Goal: Information Seeking & Learning: Understand process/instructions

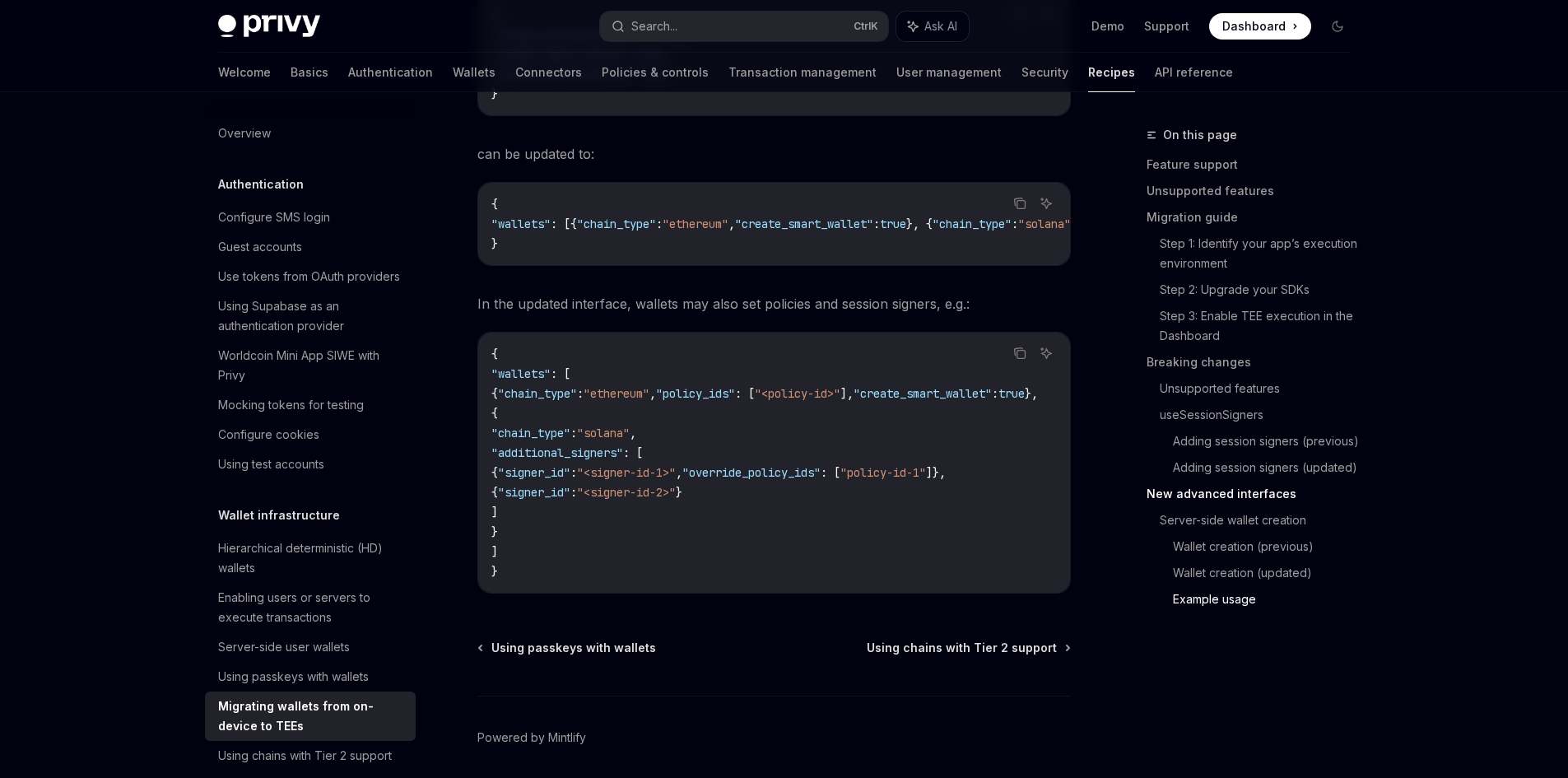
scroll to position [5610, 0]
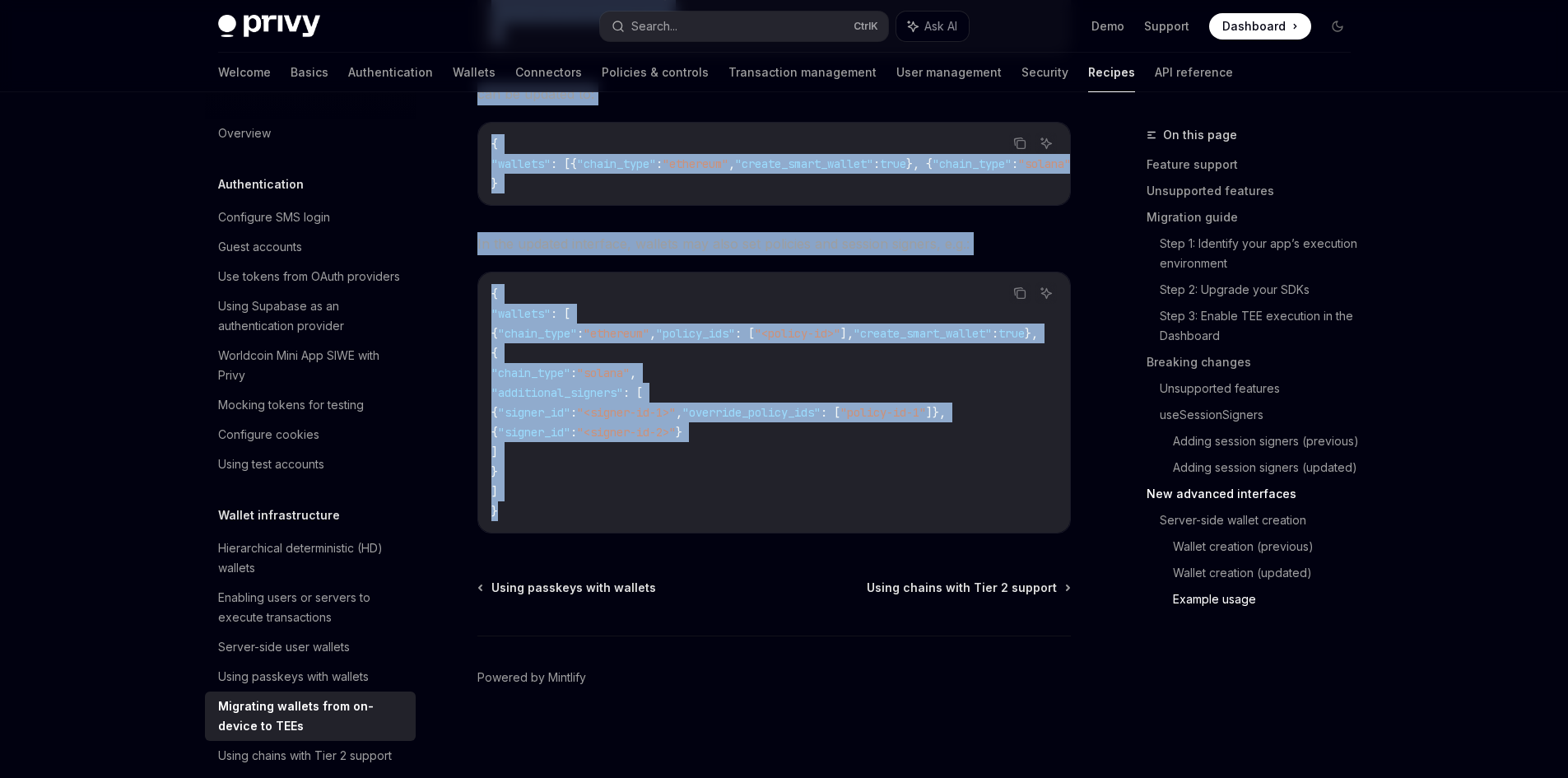
drag, startPoint x: 487, startPoint y: 153, endPoint x: 860, endPoint y: 529, distance: 529.6
copy div "Loremipsu dolorsi amet co-adipis el SEDd EiusMO Temp in UtlaBOR EtdoLO Magn al …"
click at [942, 587] on span "Using chains with Tier 2 support" at bounding box center [962, 587] width 191 height 17
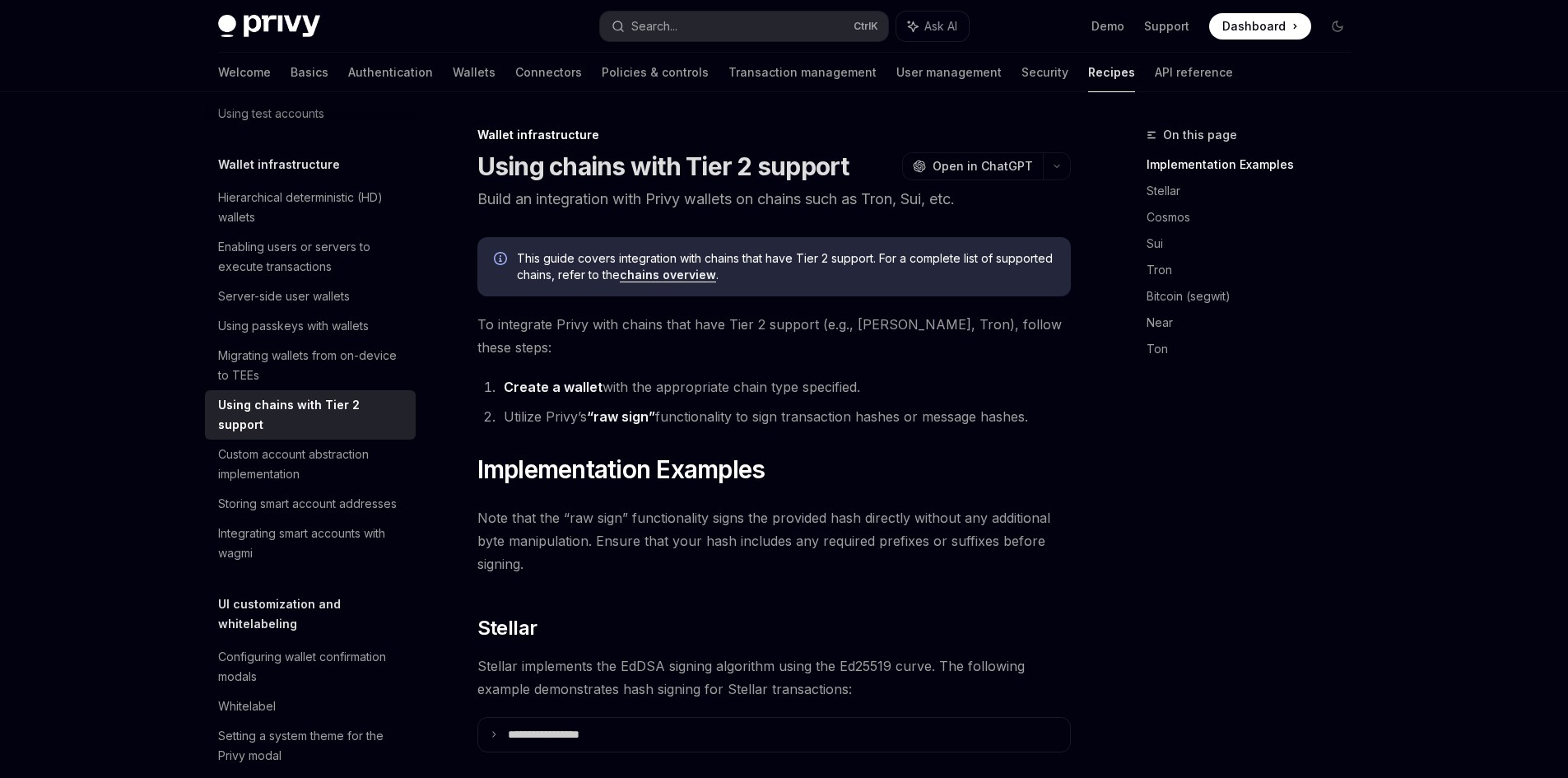
click at [639, 273] on link "chains overview" at bounding box center [667, 275] width 96 height 15
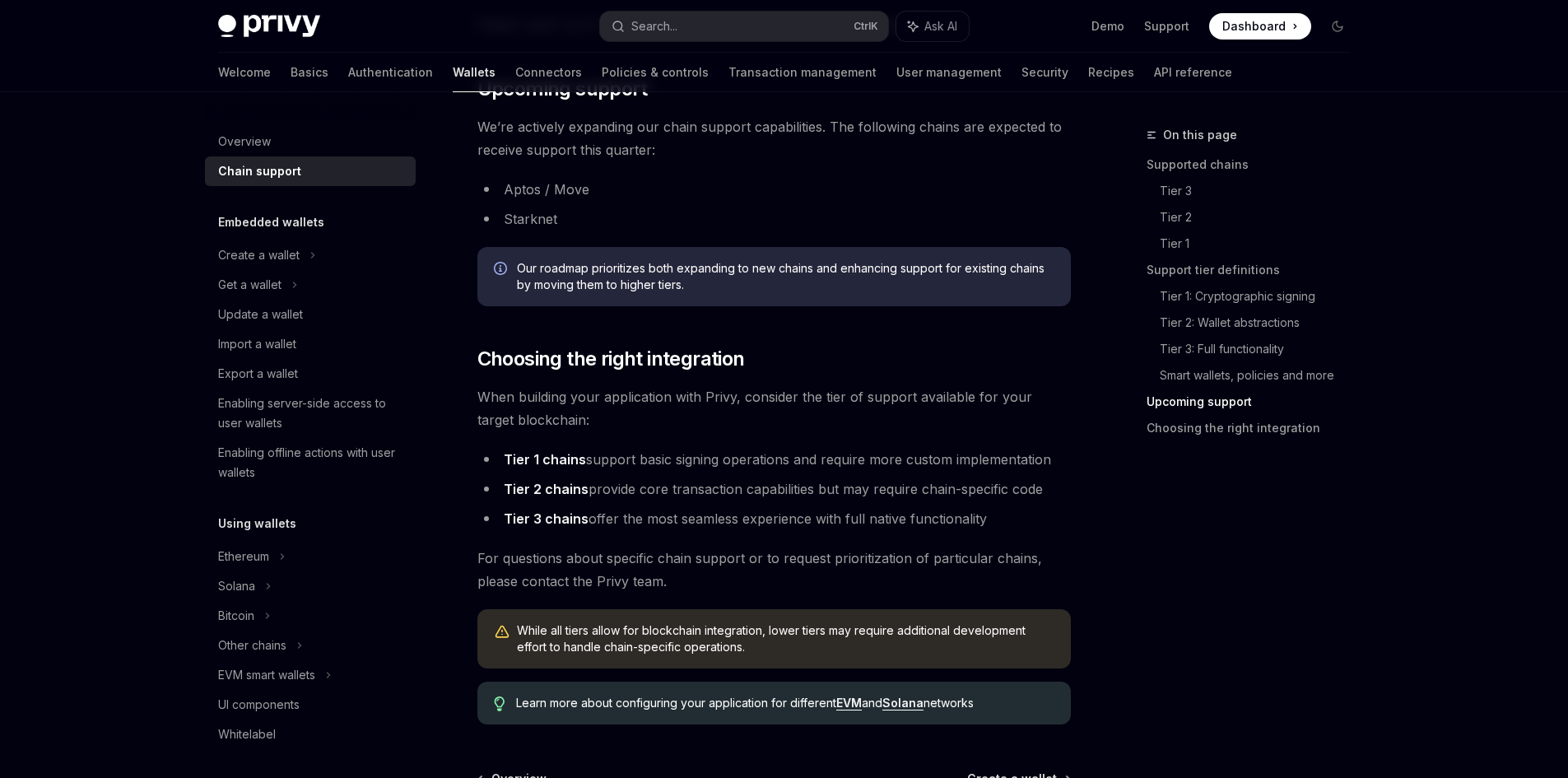
scroll to position [1892, 0]
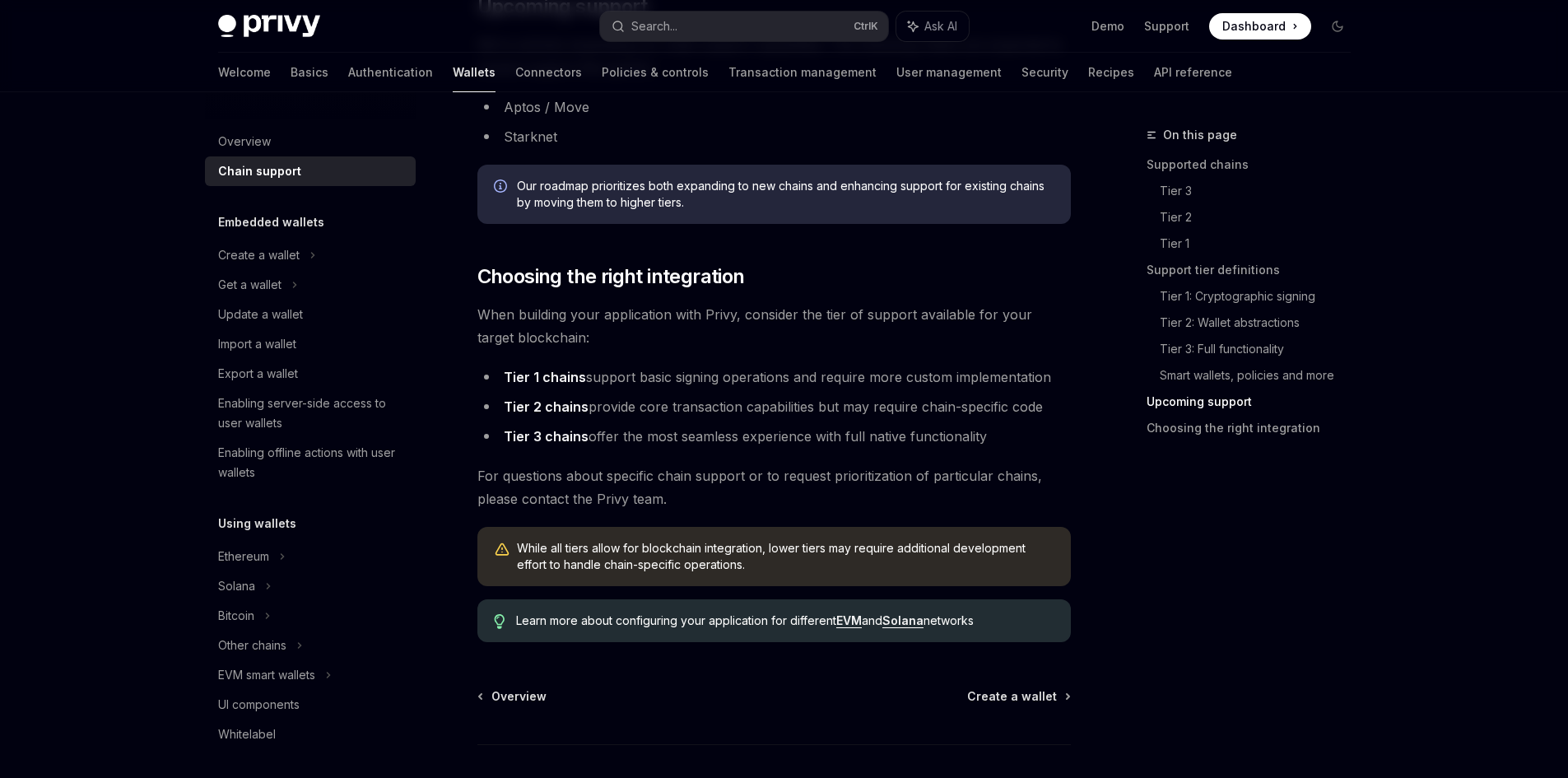
click at [907, 619] on link "Solana" at bounding box center [902, 620] width 41 height 15
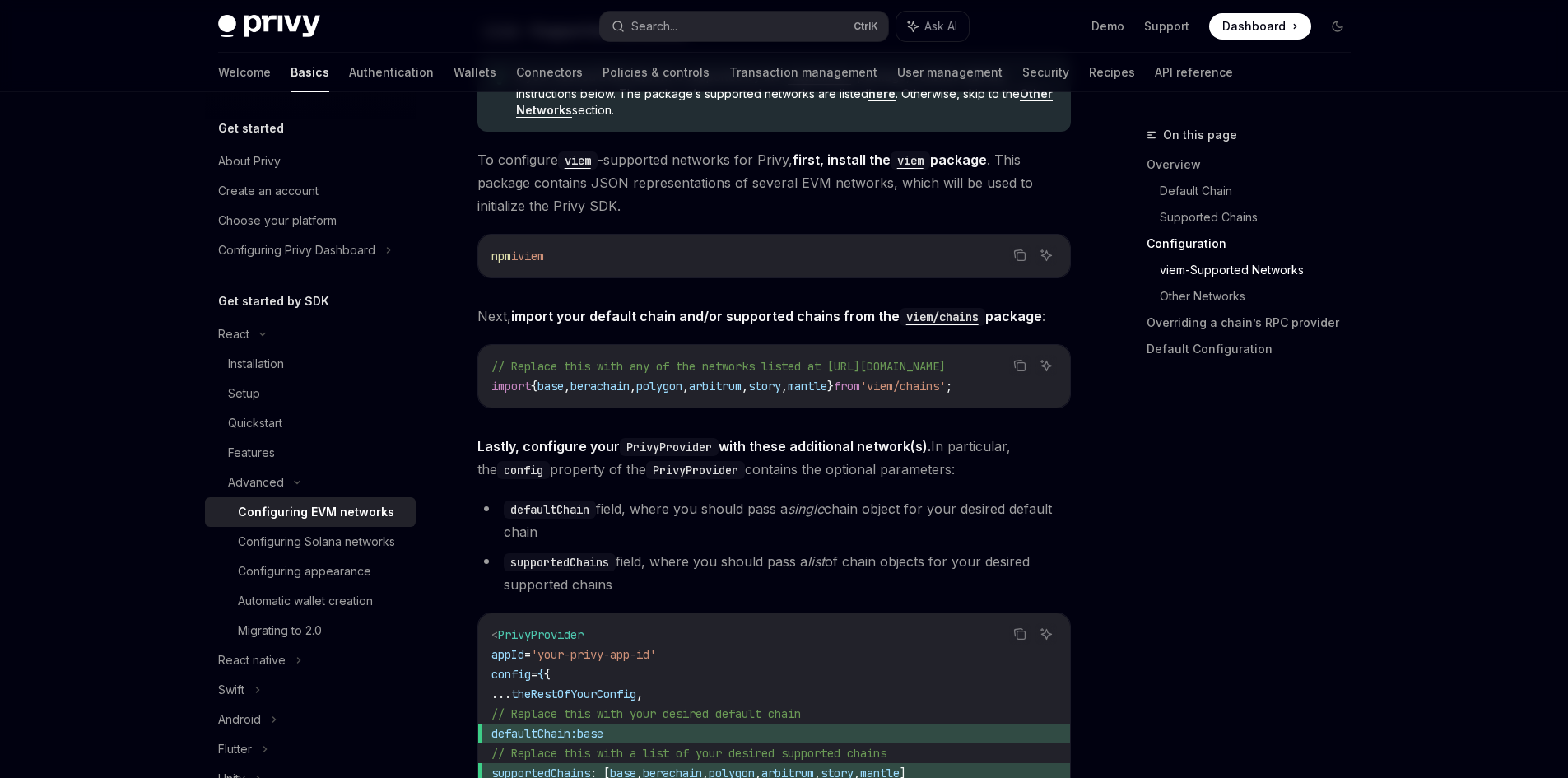
scroll to position [1810, 0]
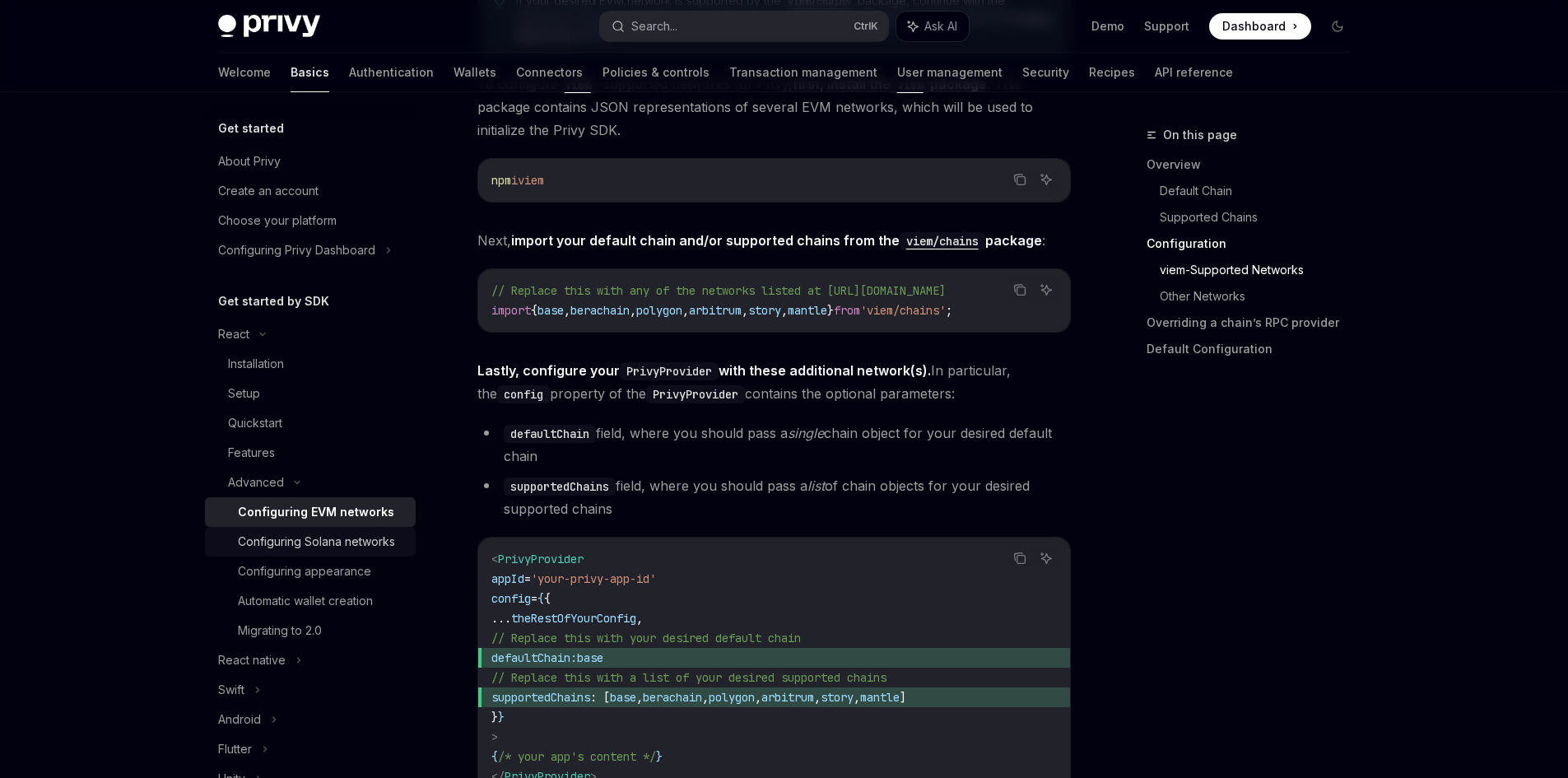
click at [320, 540] on div "Configuring Solana networks" at bounding box center [317, 542] width 157 height 20
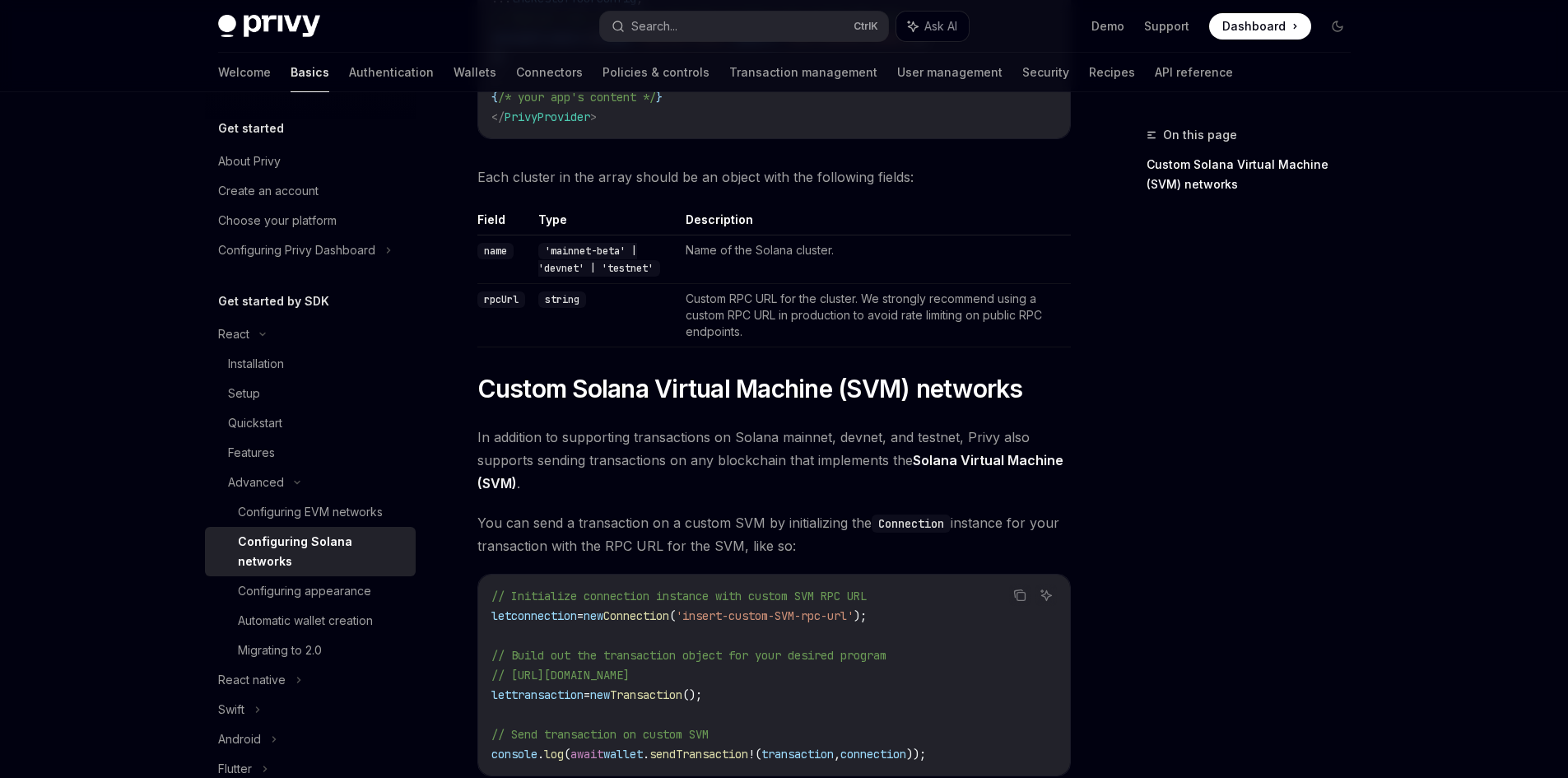
scroll to position [642, 0]
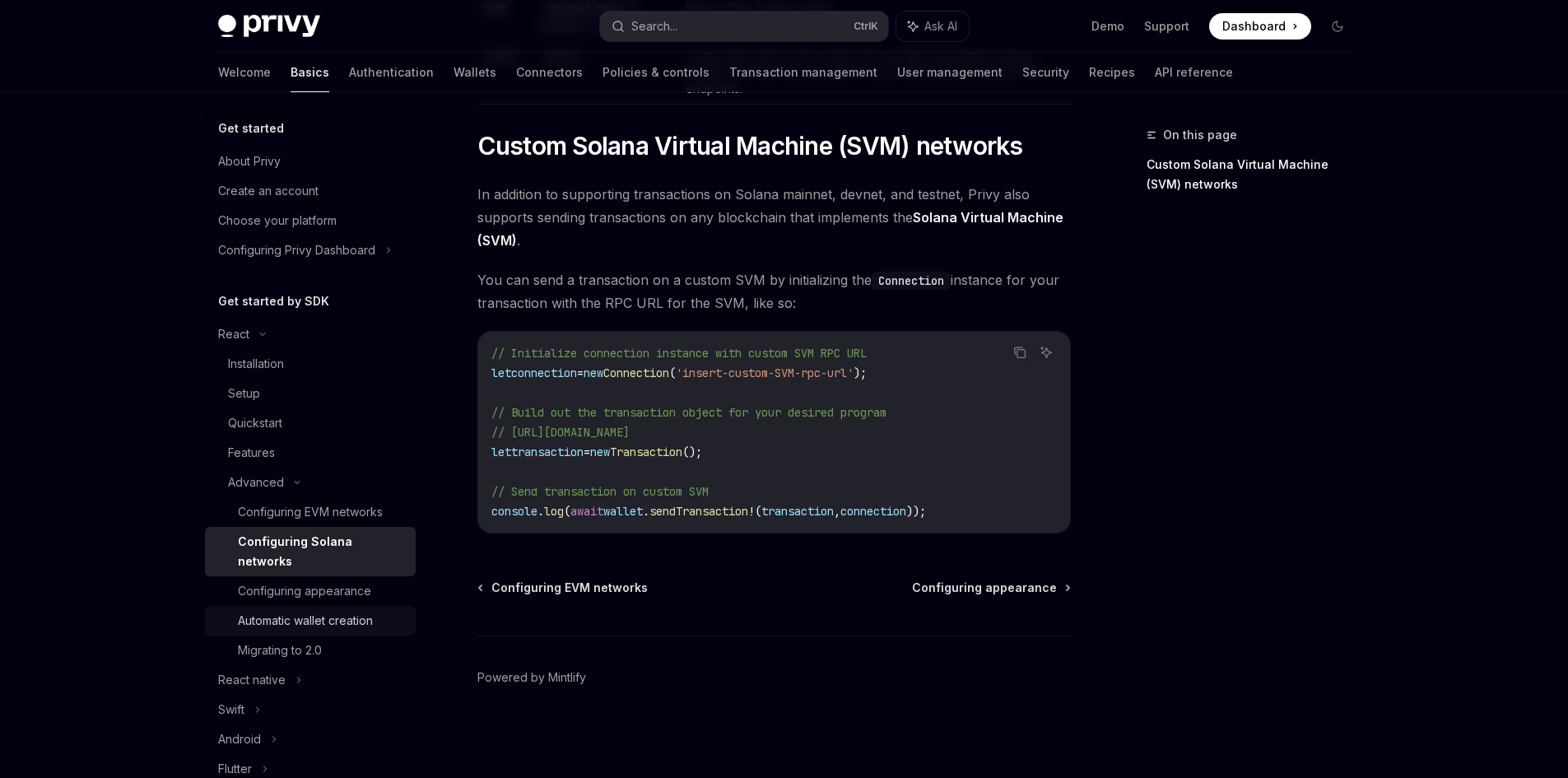
click at [350, 630] on link "Automatic wallet creation" at bounding box center [310, 620] width 210 height 30
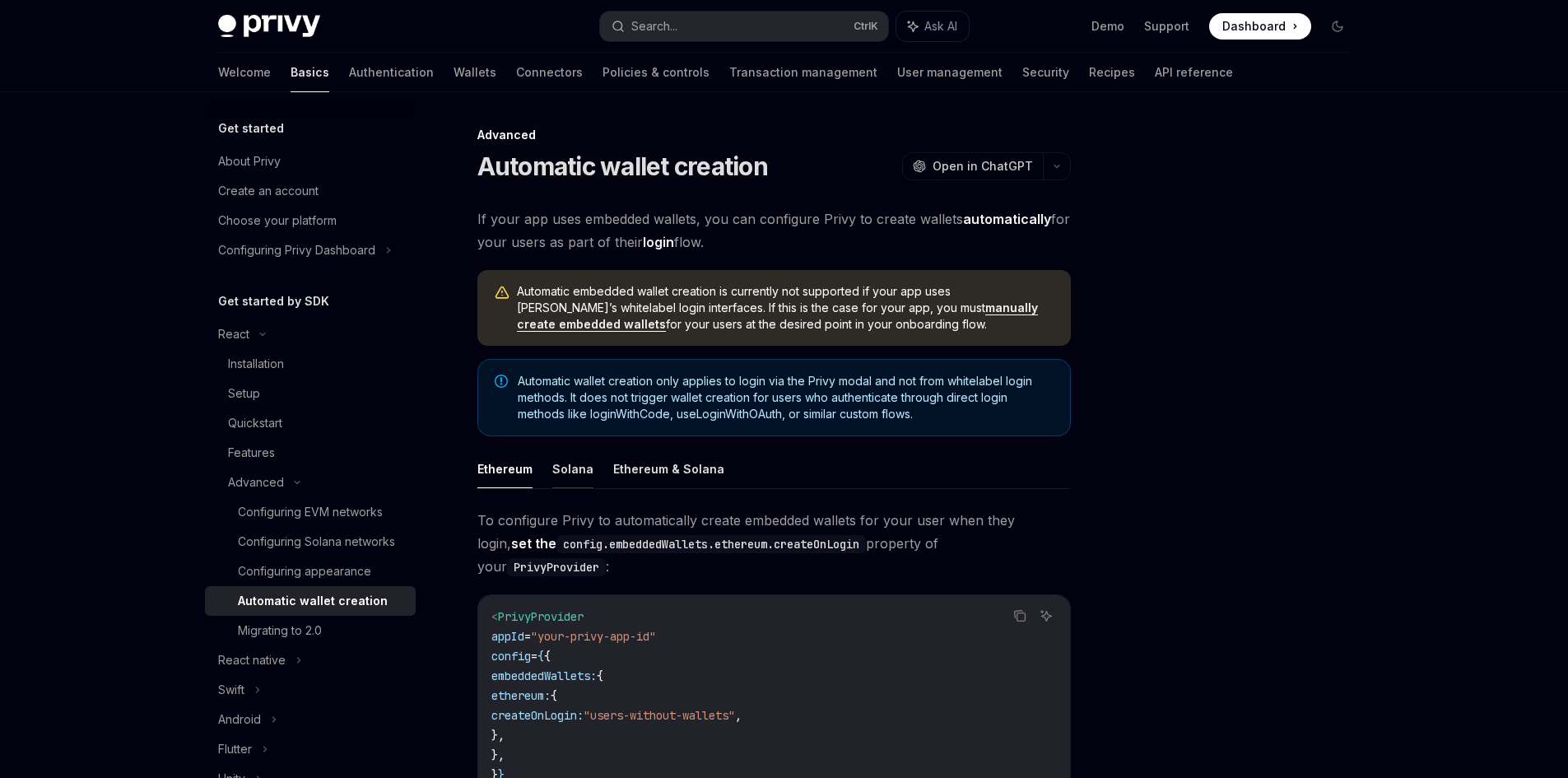
click at [562, 477] on button "Solana" at bounding box center [572, 468] width 41 height 39
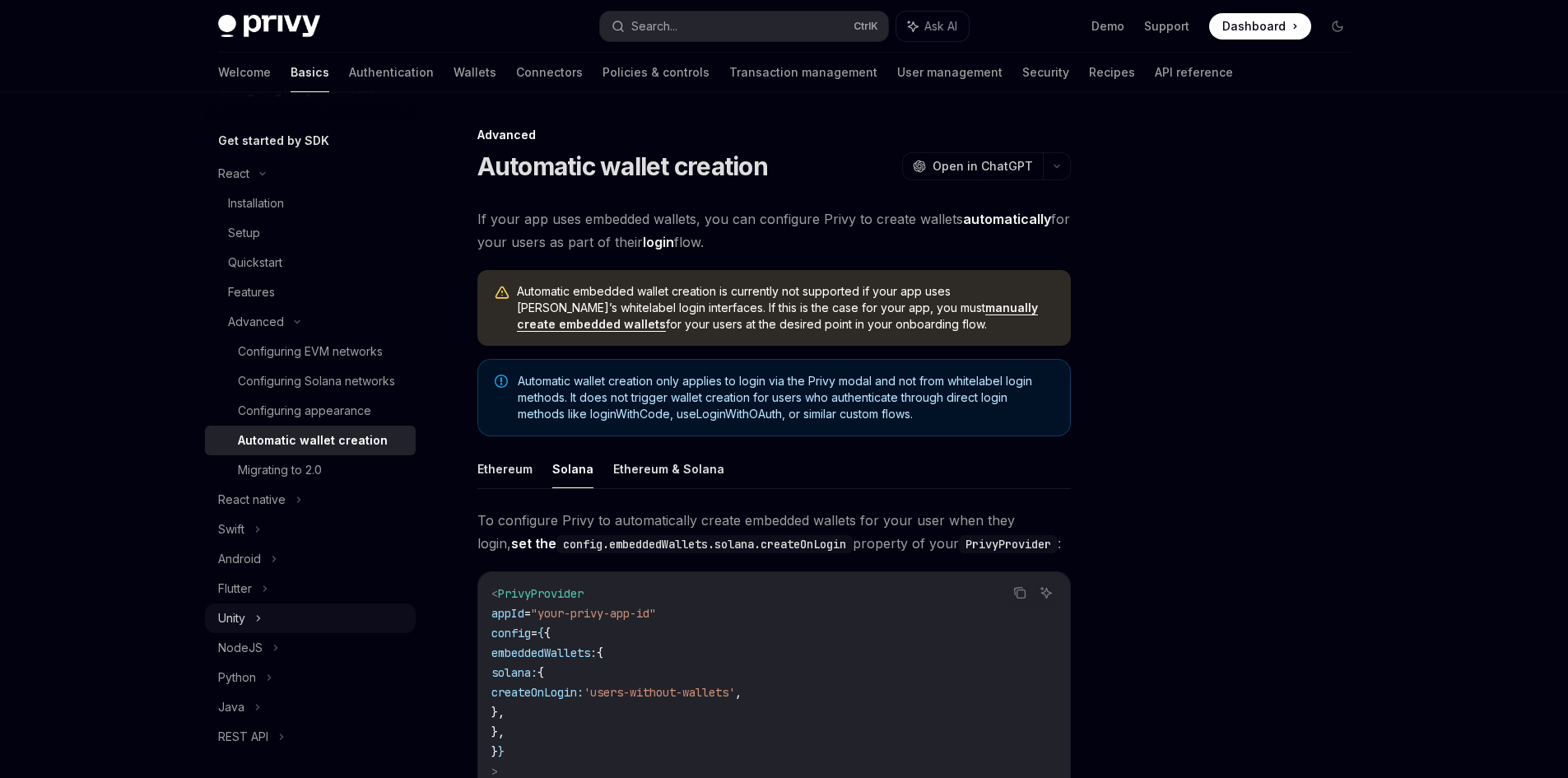
scroll to position [165, 0]
click at [297, 505] on icon at bounding box center [299, 495] width 7 height 20
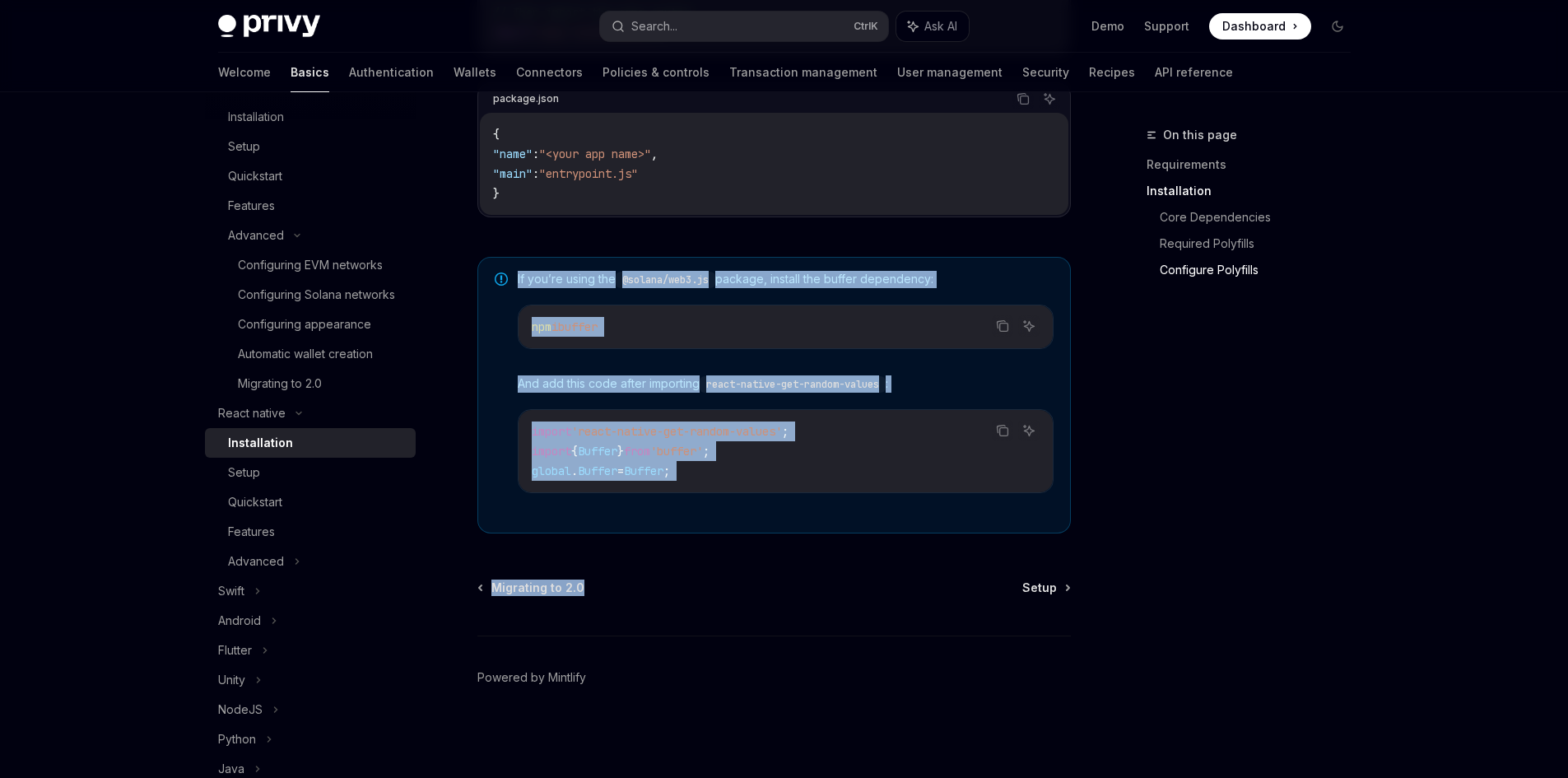
scroll to position [1104, 0]
drag, startPoint x: 470, startPoint y: 367, endPoint x: 884, endPoint y: 518, distance: 440.7
copy div "If you’re using the @solana/web3.js package, install the buffer dependency: Cop…"
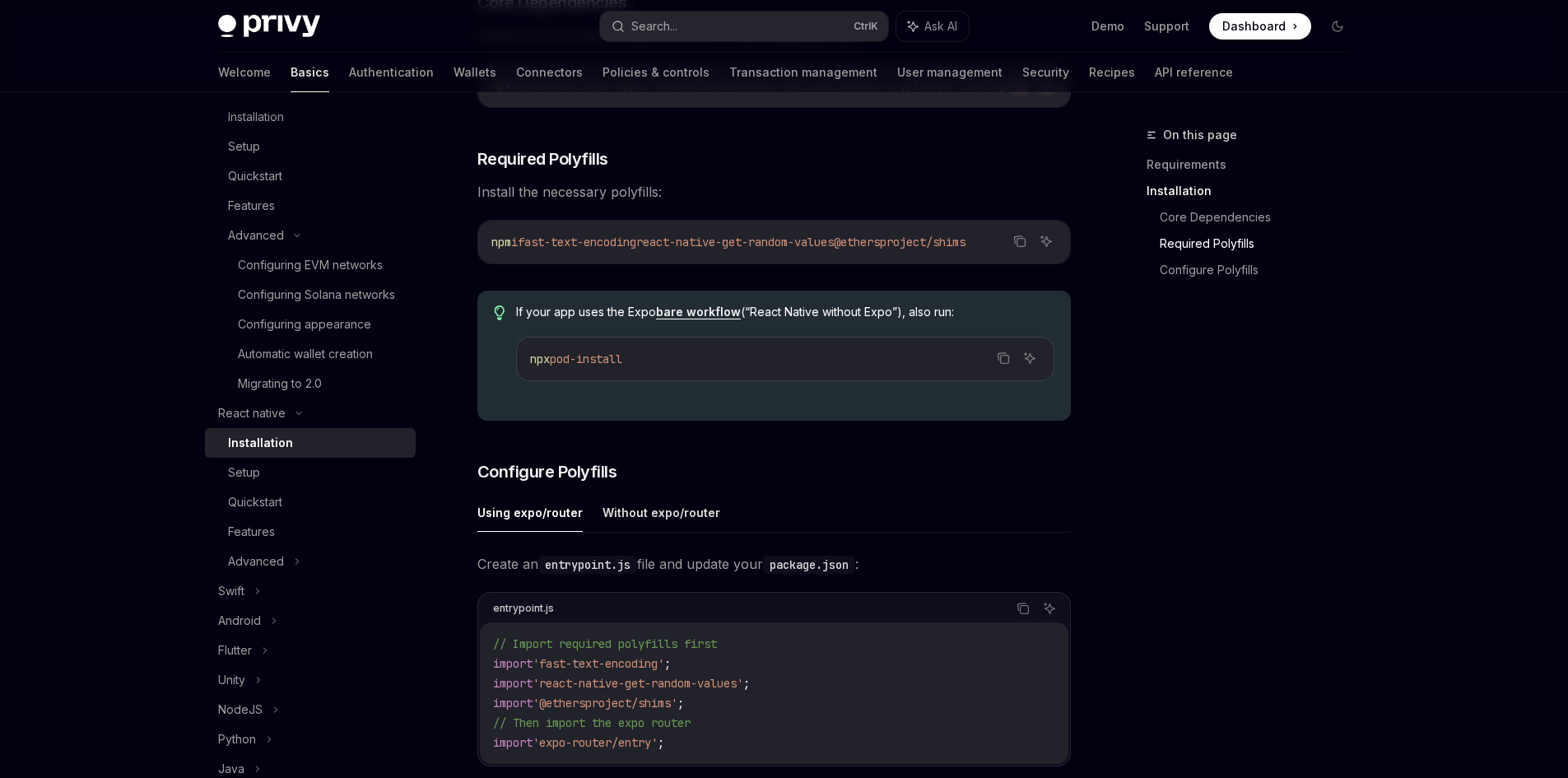
scroll to position [364, 0]
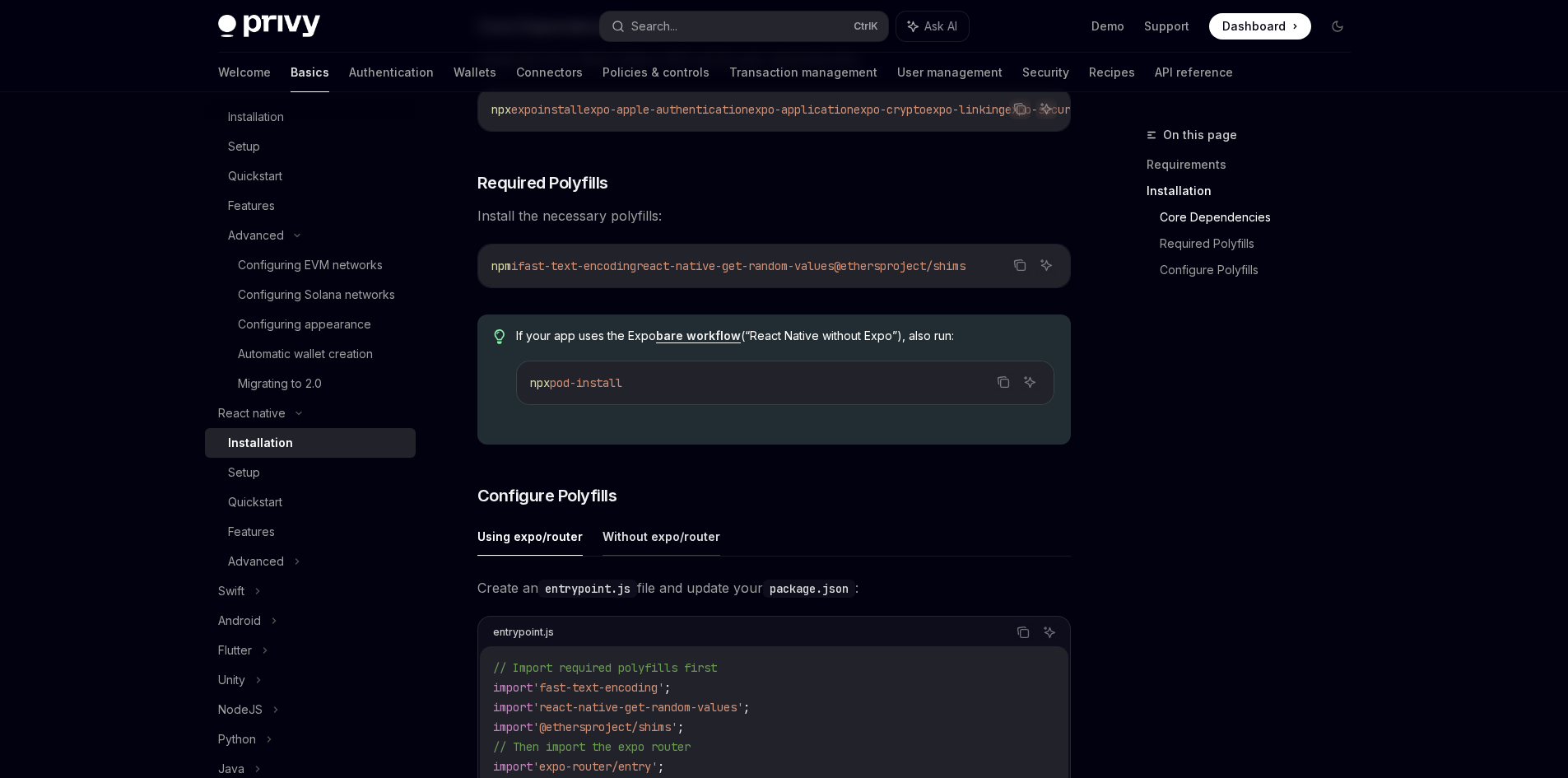
click at [643, 543] on button "Without expo/router" at bounding box center [661, 536] width 118 height 39
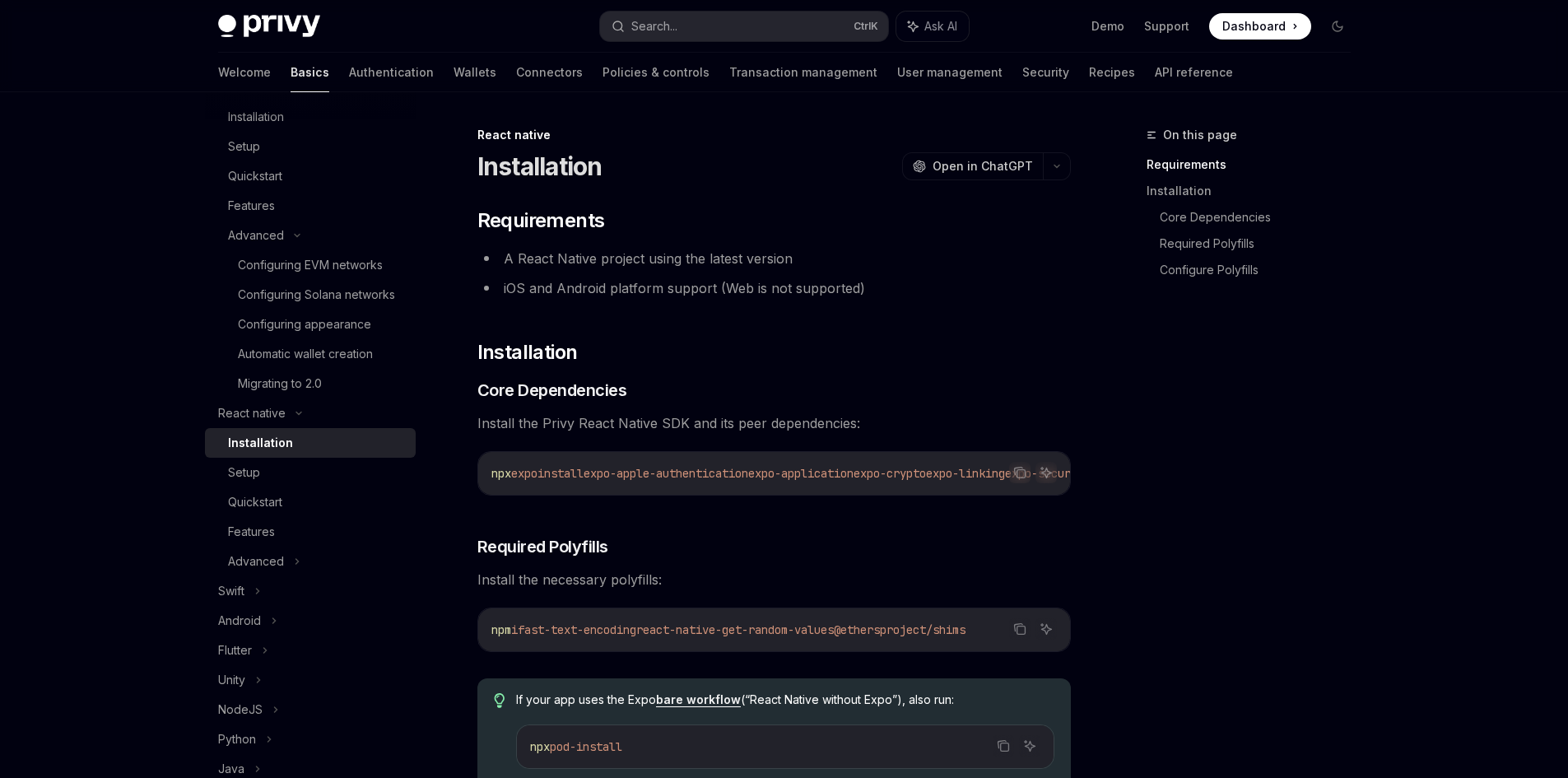
click at [624, 268] on li "A React Native project using the latest version" at bounding box center [774, 258] width 593 height 23
click at [277, 423] on div "React native" at bounding box center [252, 413] width 67 height 20
click at [256, 623] on icon at bounding box center [257, 620] width 2 height 5
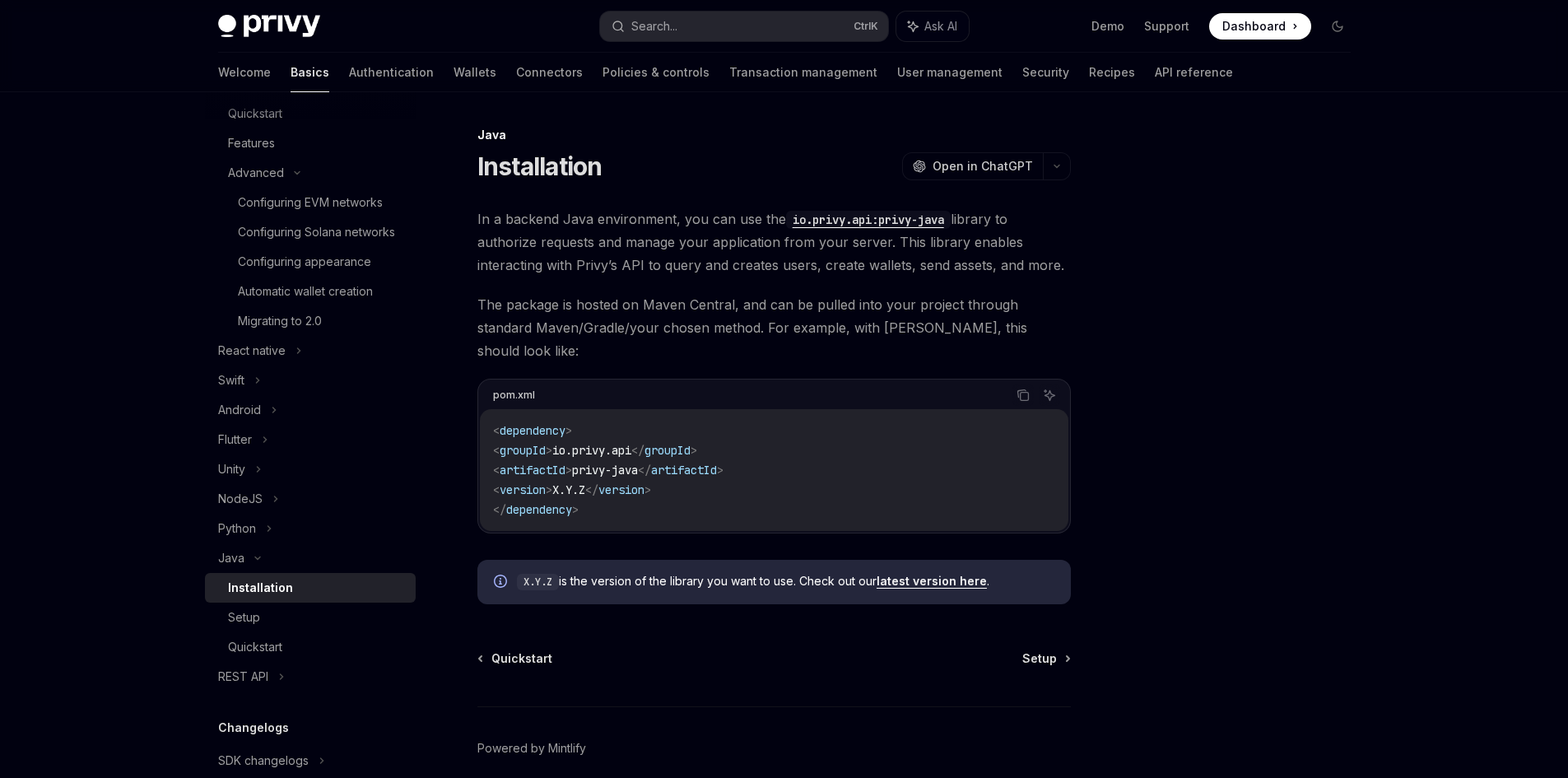
scroll to position [412, 0]
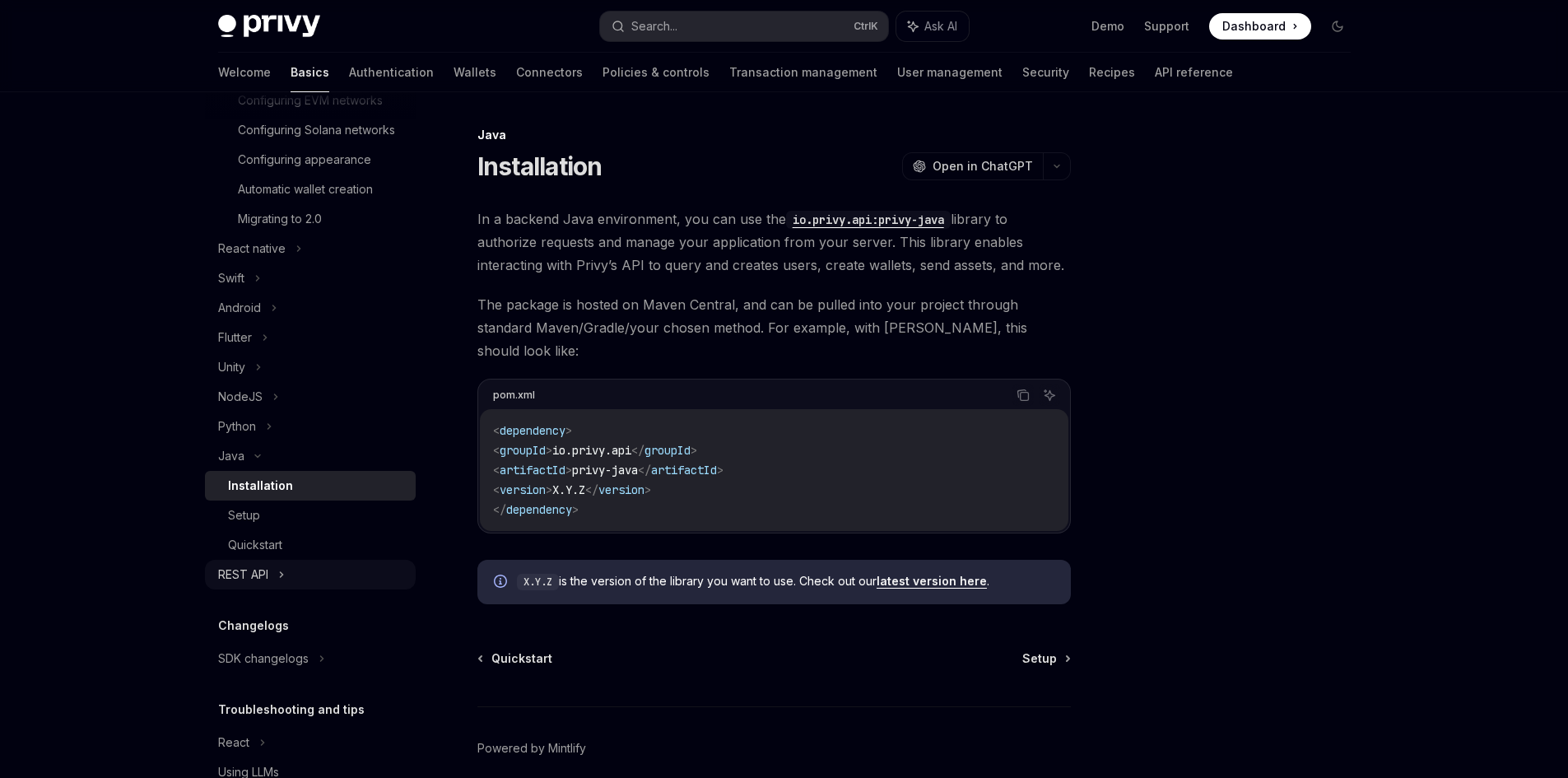
click at [249, 589] on div "REST API" at bounding box center [310, 575] width 210 height 30
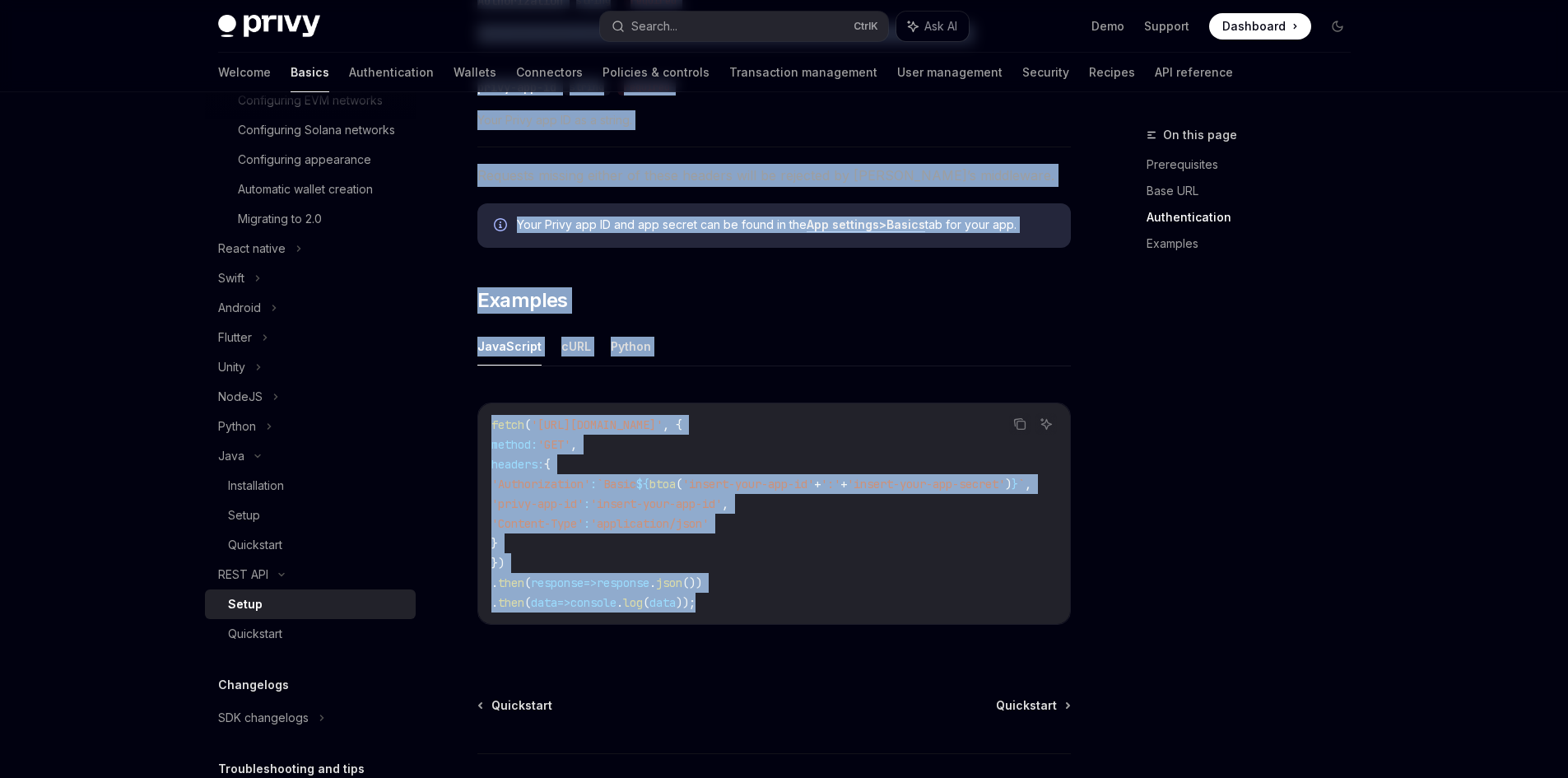
scroll to position [788, 0]
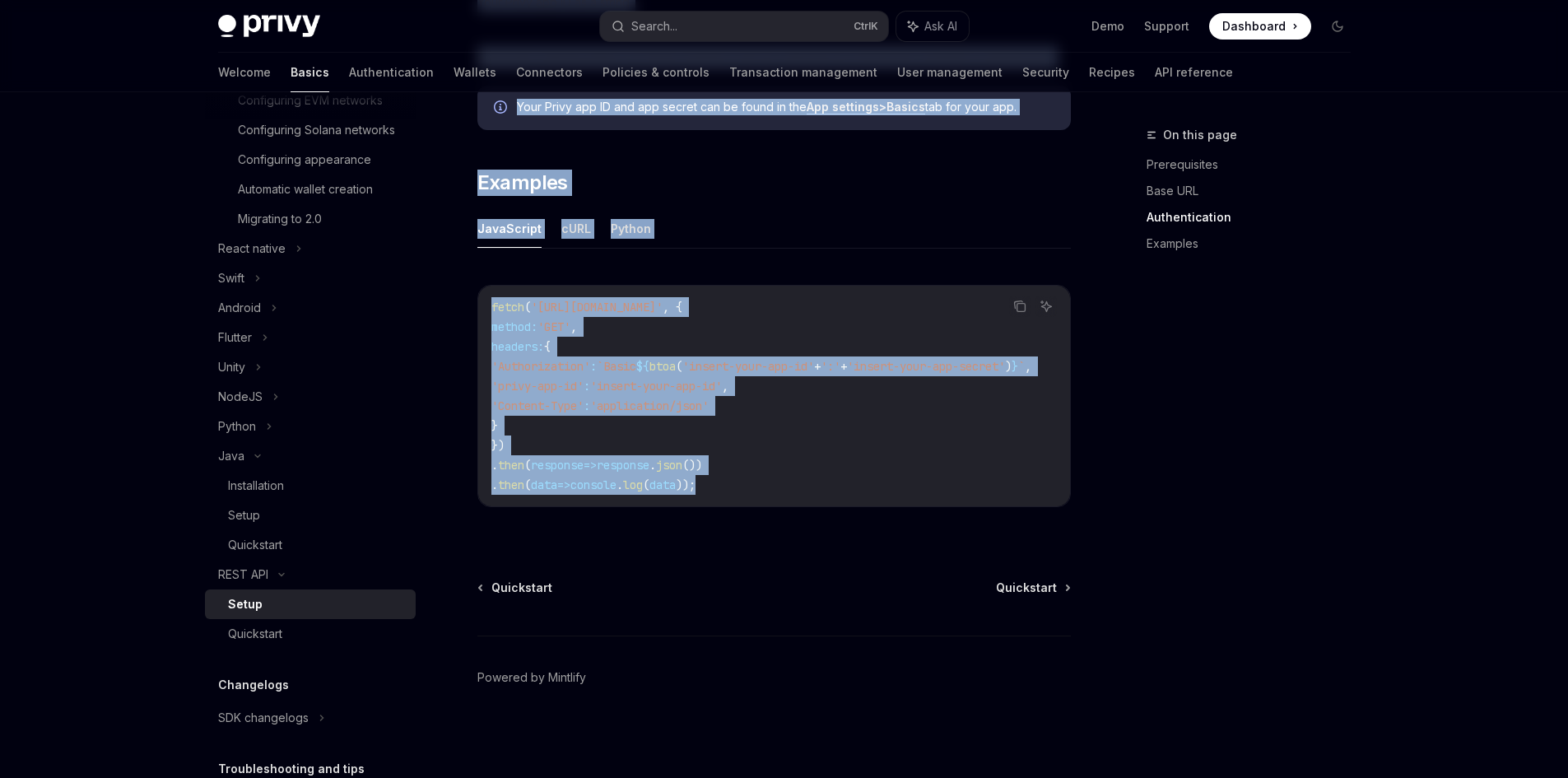
drag, startPoint x: 472, startPoint y: 156, endPoint x: 739, endPoint y: 494, distance: 430.7
click at [739, 494] on div "REST API Setup OpenAI Open in ChatGPT OpenAI Open in ChatGPT ​ Prerequisites Be…" at bounding box center [620, 60] width 909 height 1434
copy div "Lorem IpsuMD Sita co AdipISC ElitSE Doei te InciDID ​ Utlaboreetdol Magnaa eni …"
click at [277, 495] on div "Installation" at bounding box center [256, 485] width 56 height 20
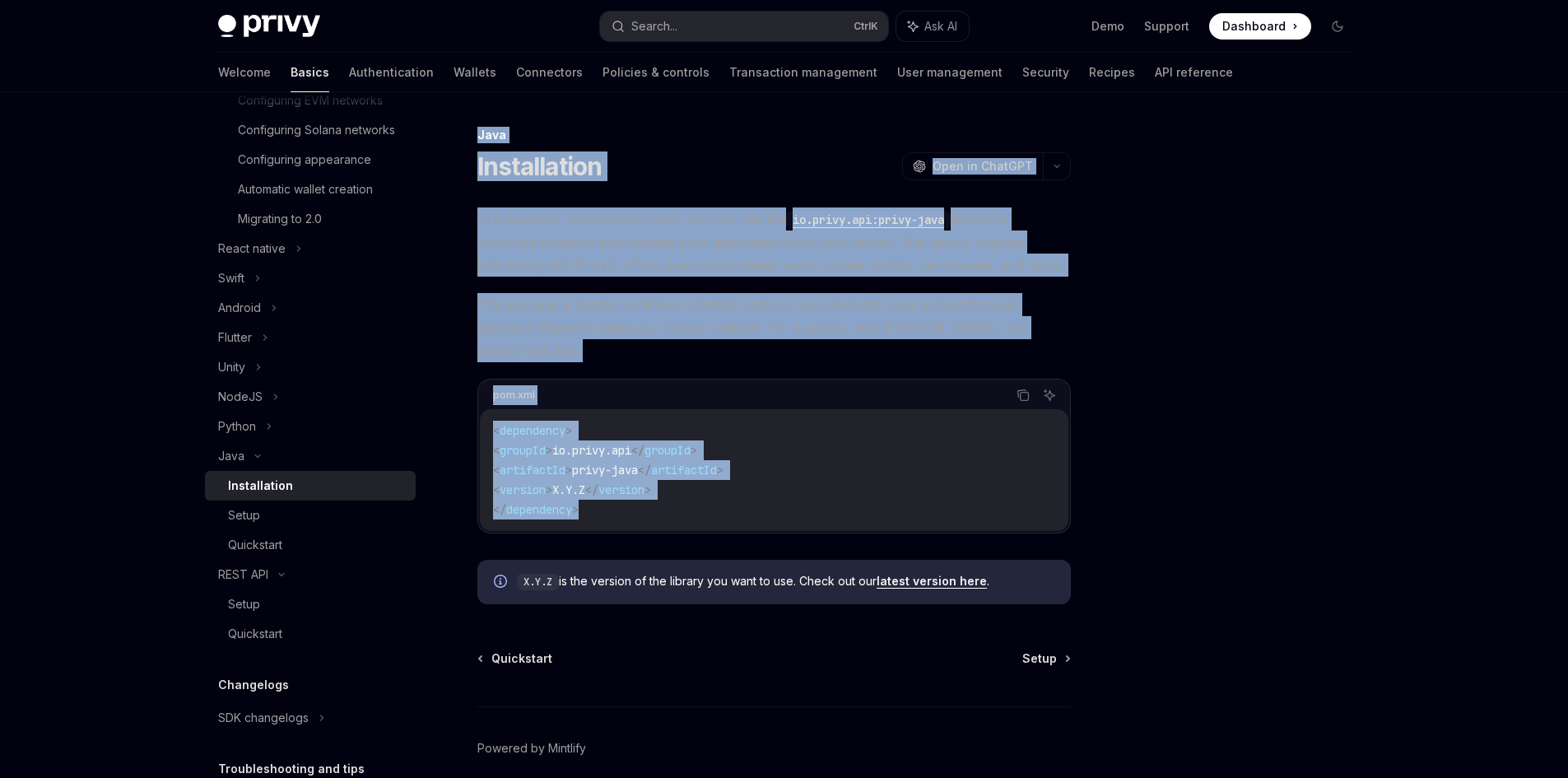
drag, startPoint x: 475, startPoint y: 123, endPoint x: 727, endPoint y: 499, distance: 452.6
click at [727, 499] on div "Java Installation OpenAI Open in ChatGPT OpenAI Open in ChatGPT In a backend Ja…" at bounding box center [784, 470] width 1159 height 756
copy div "Java Installation OpenAI Open in ChatGPT OpenAI Open in ChatGPT In a backend Ja…"
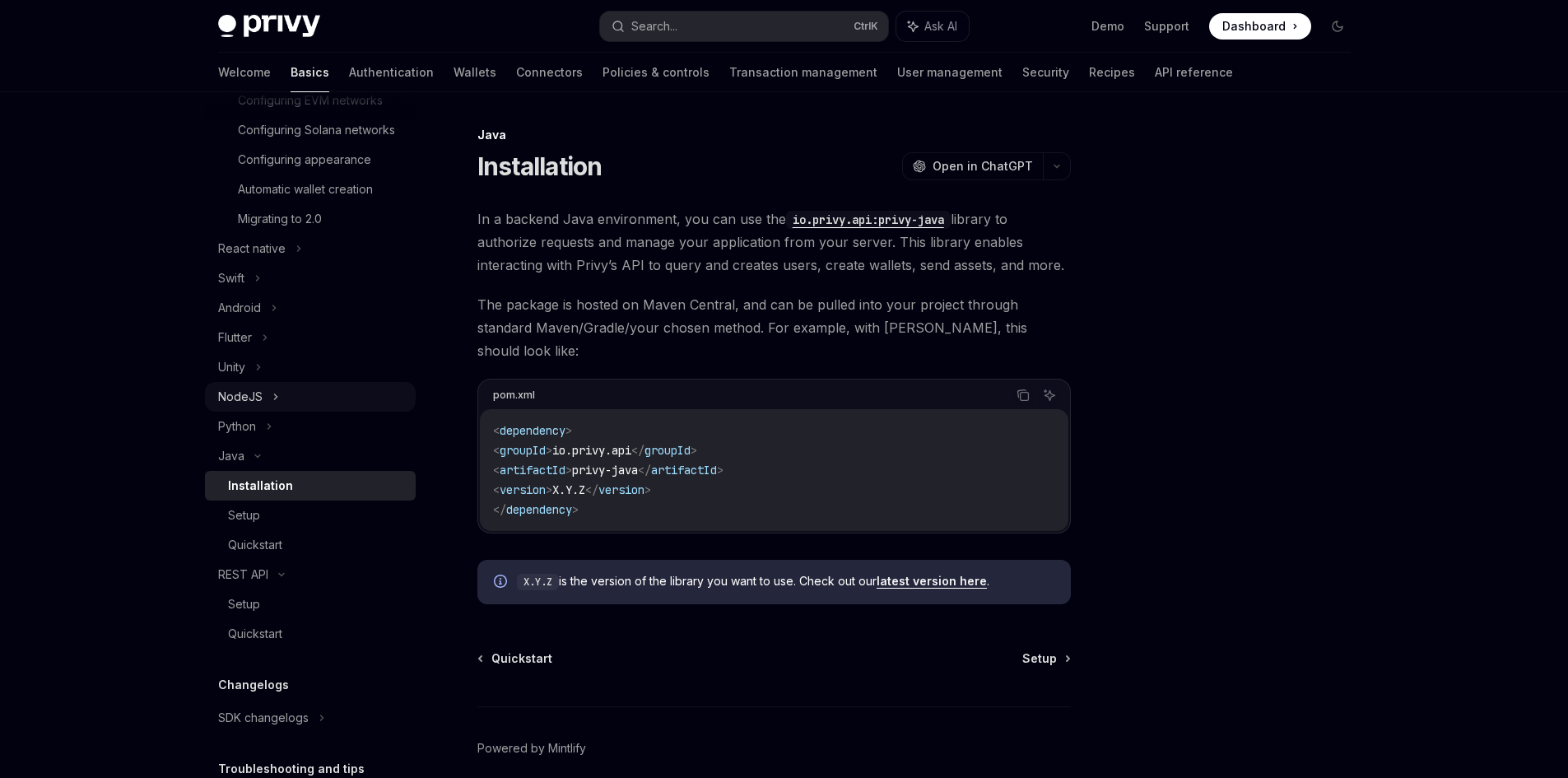
click at [253, 407] on div "NodeJS" at bounding box center [240, 397] width 45 height 20
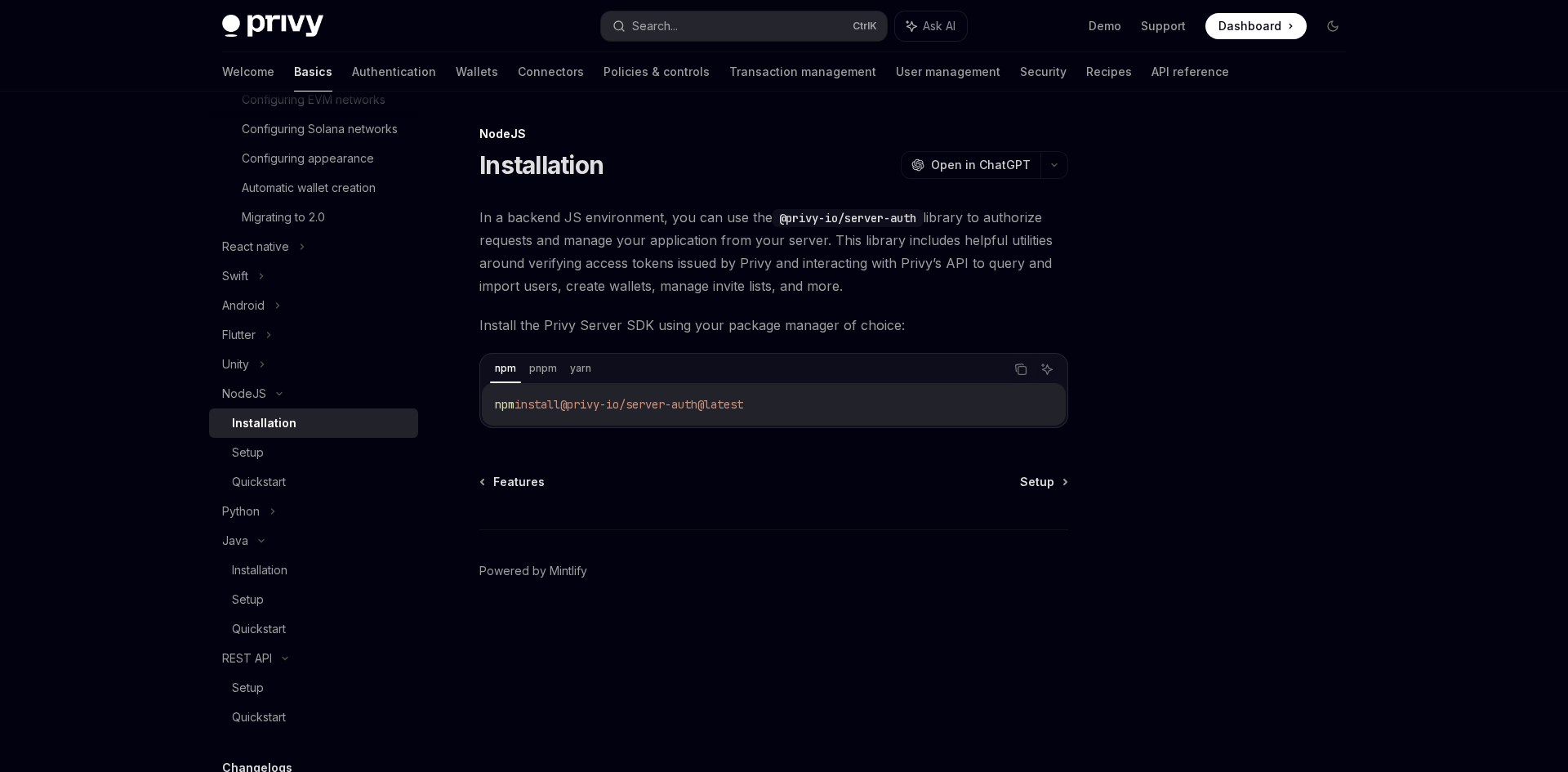
drag, startPoint x: 488, startPoint y: 161, endPoint x: 814, endPoint y: 415, distance: 413.3
click at [814, 415] on div "NodeJS Installation OpenAI Open in ChatGPT OpenAI Open in ChatGPT In a backend …" at bounding box center [621, 448] width 902 height 648
copy div "nstallation OpenAI Open in ChatGPT OpenAI Open in ChatGPT In a backend JS envir…"
click at [694, 251] on span "In a backend JS environment, you can use the @privy-io/server-auth library to a…" at bounding box center [774, 251] width 589 height 92
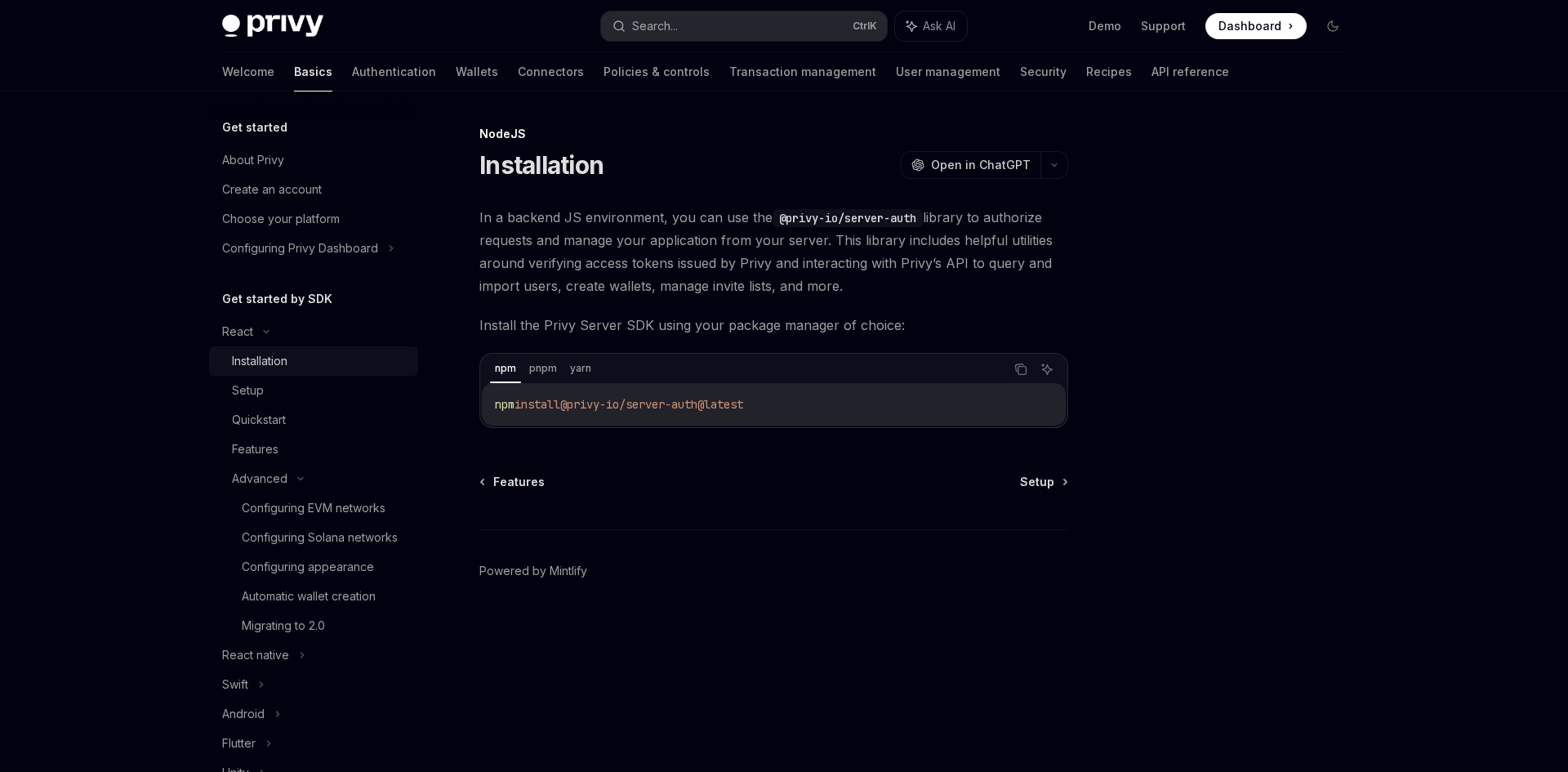
click at [300, 362] on div "Installation" at bounding box center [320, 361] width 176 height 20
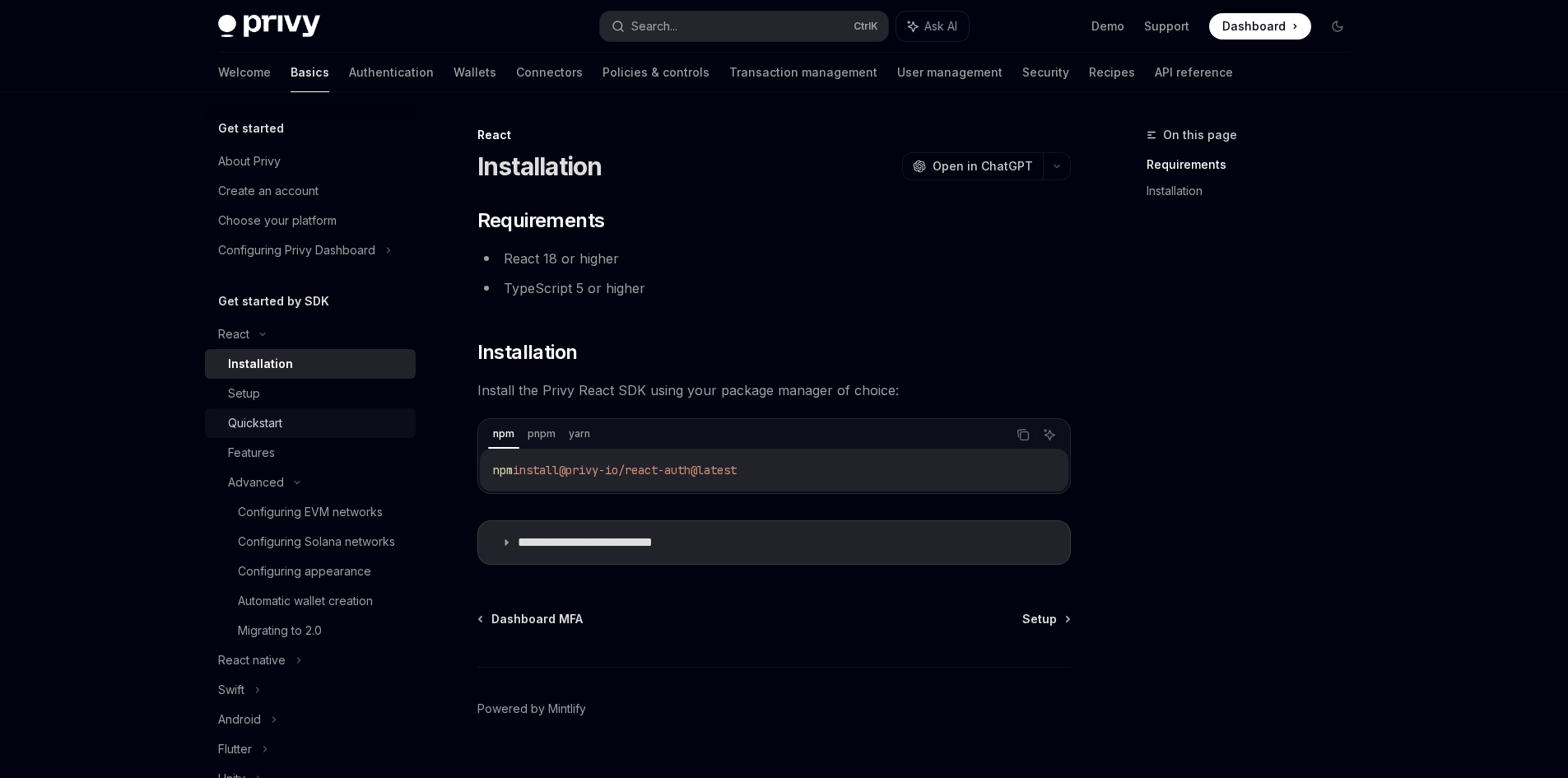
click at [307, 425] on div "Quickstart" at bounding box center [317, 423] width 178 height 20
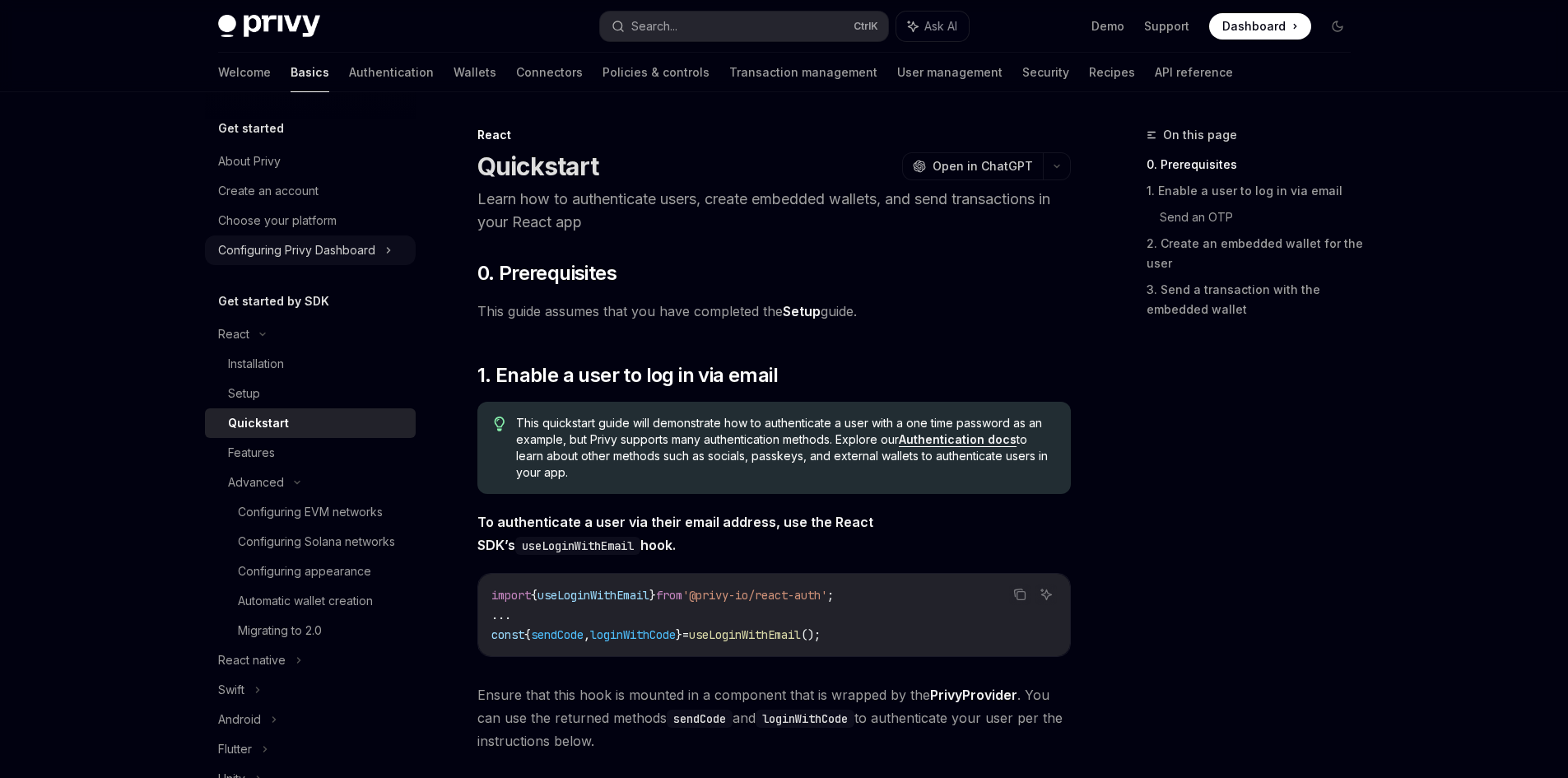
click at [292, 256] on div "Configuring Privy Dashboard" at bounding box center [297, 250] width 157 height 20
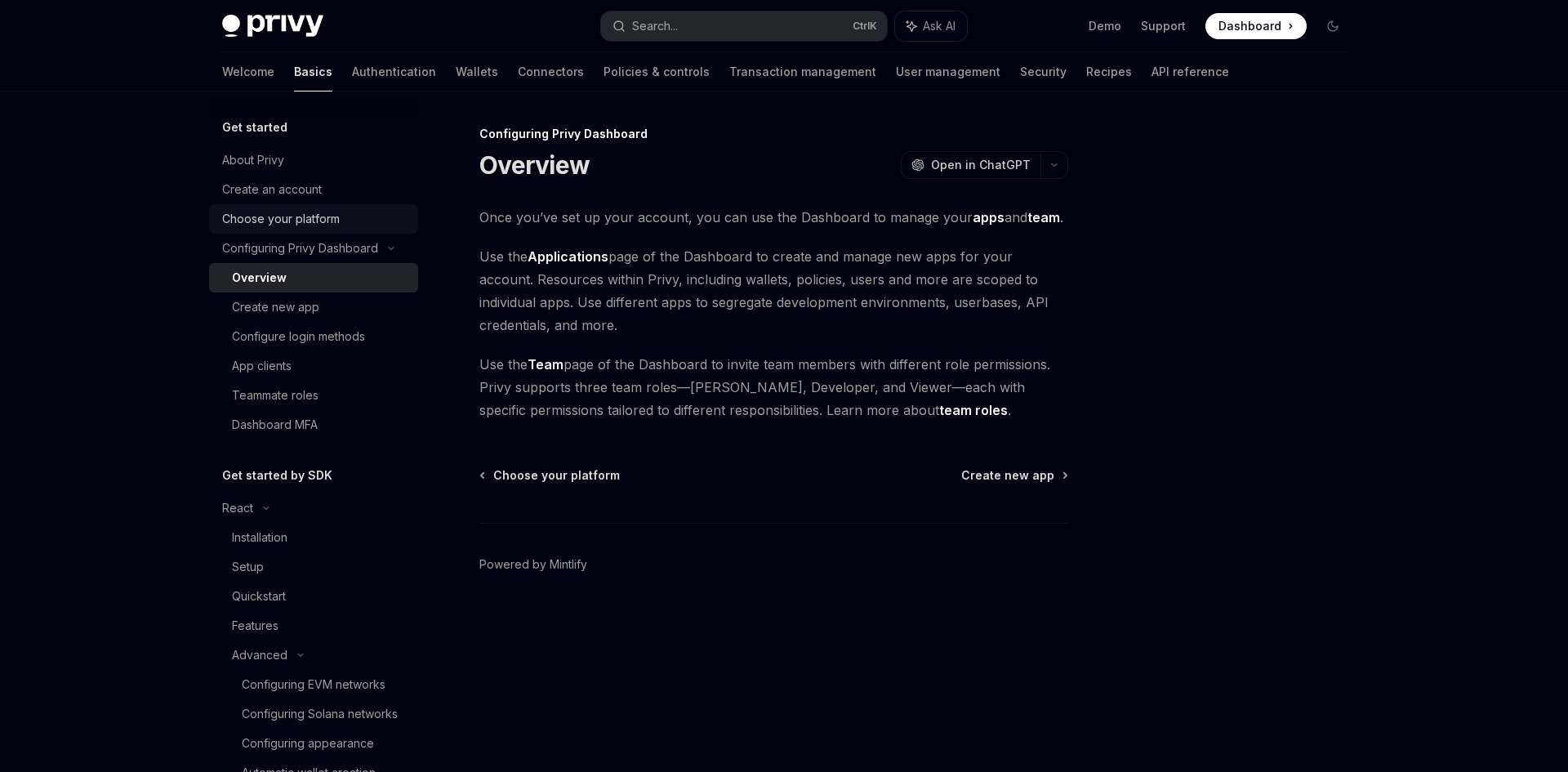
click at [299, 223] on div "Choose your platform" at bounding box center [281, 219] width 117 height 20
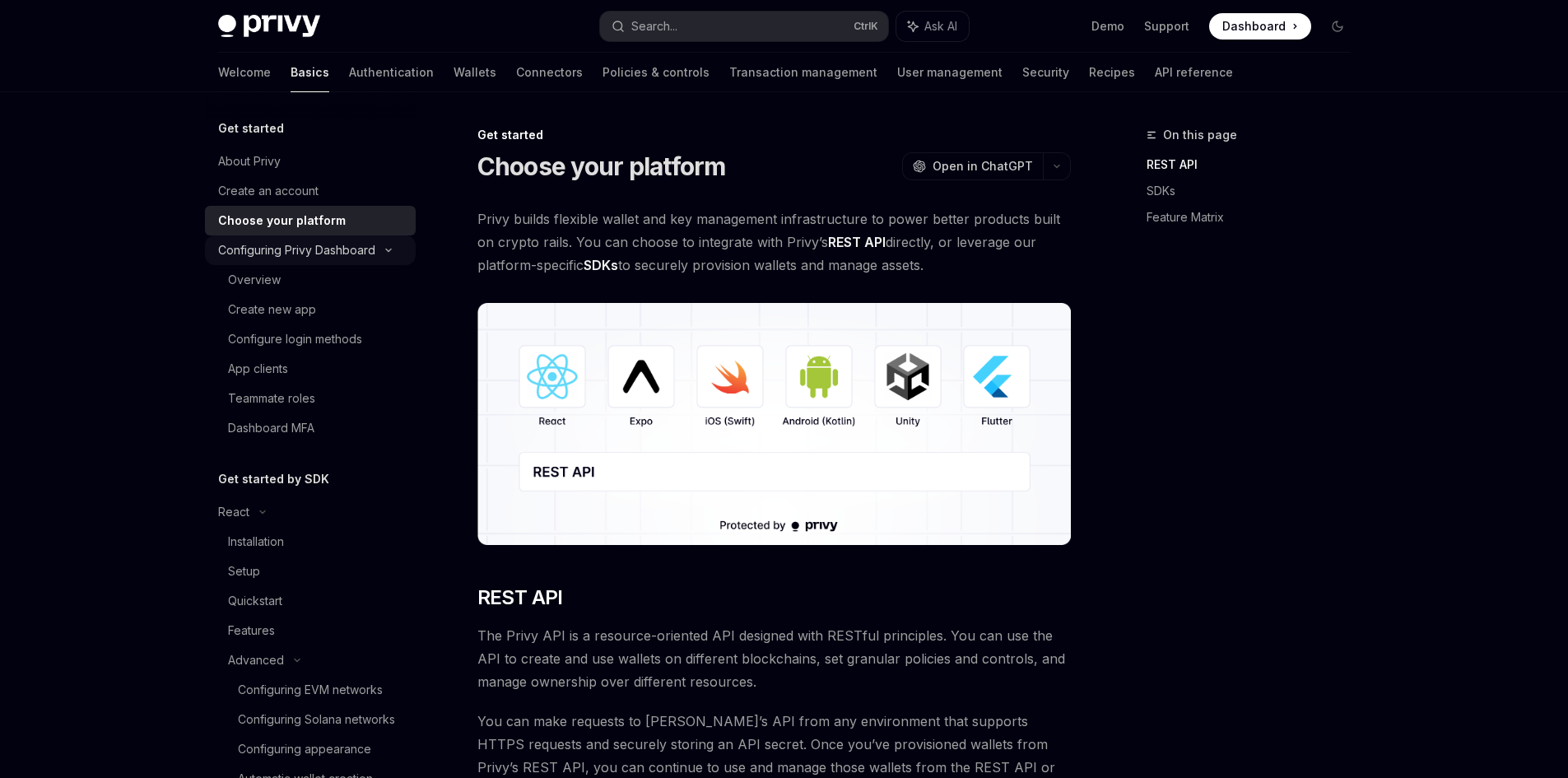
click at [307, 250] on div "Configuring Privy Dashboard" at bounding box center [297, 250] width 157 height 20
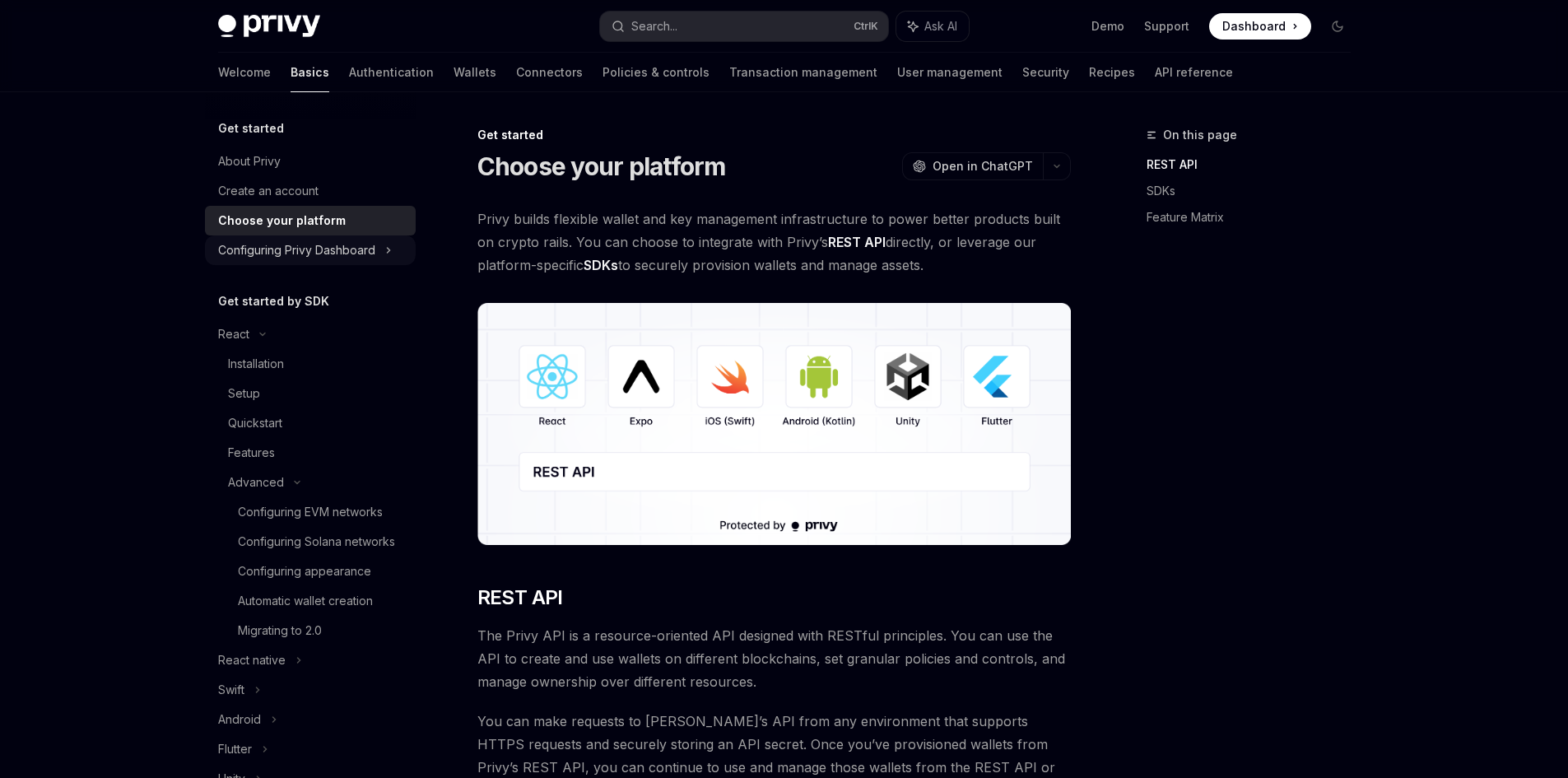
click at [307, 250] on div "Configuring Privy Dashboard" at bounding box center [297, 250] width 157 height 20
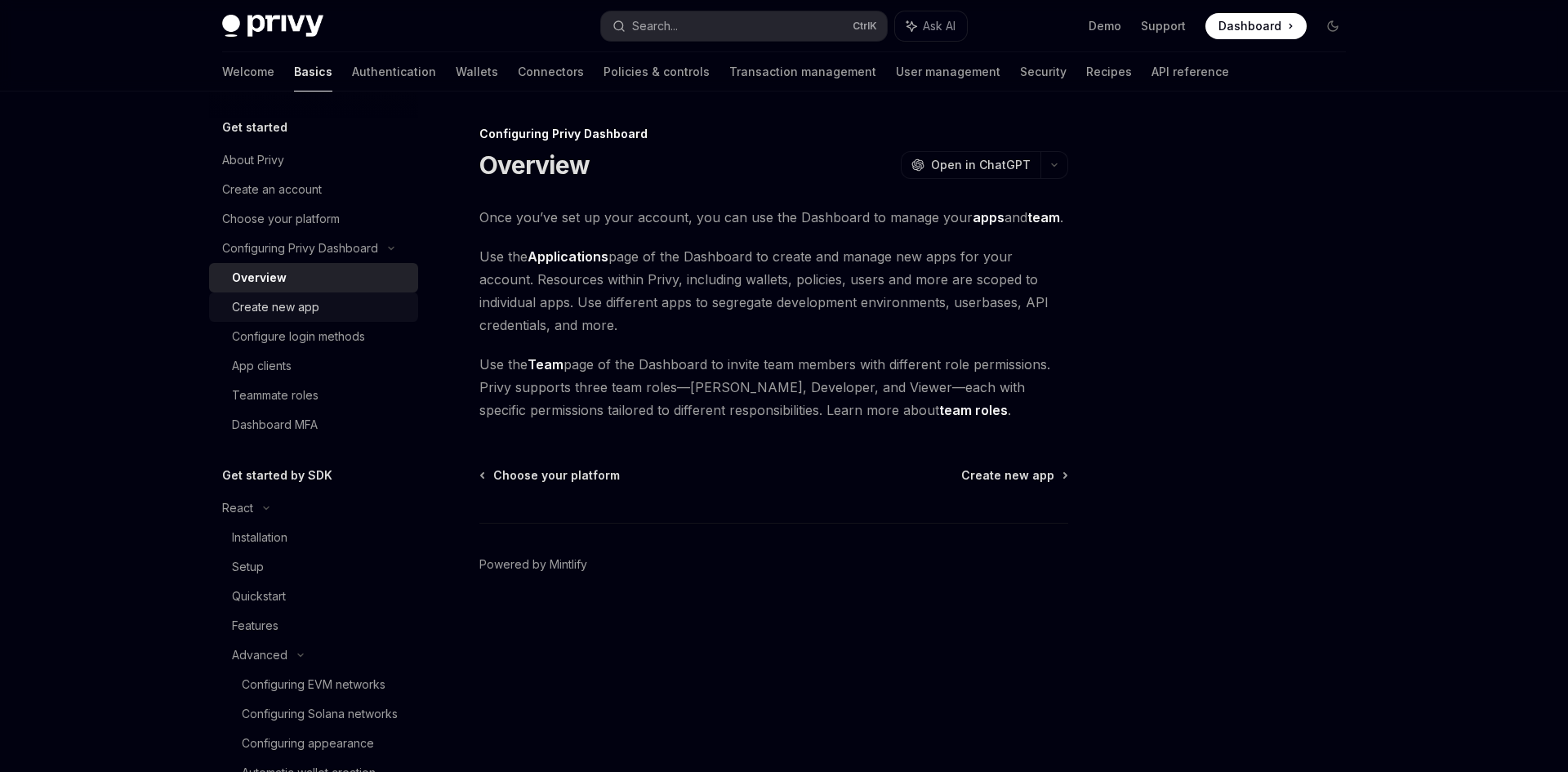
click at [283, 309] on div "Create new app" at bounding box center [276, 307] width 88 height 20
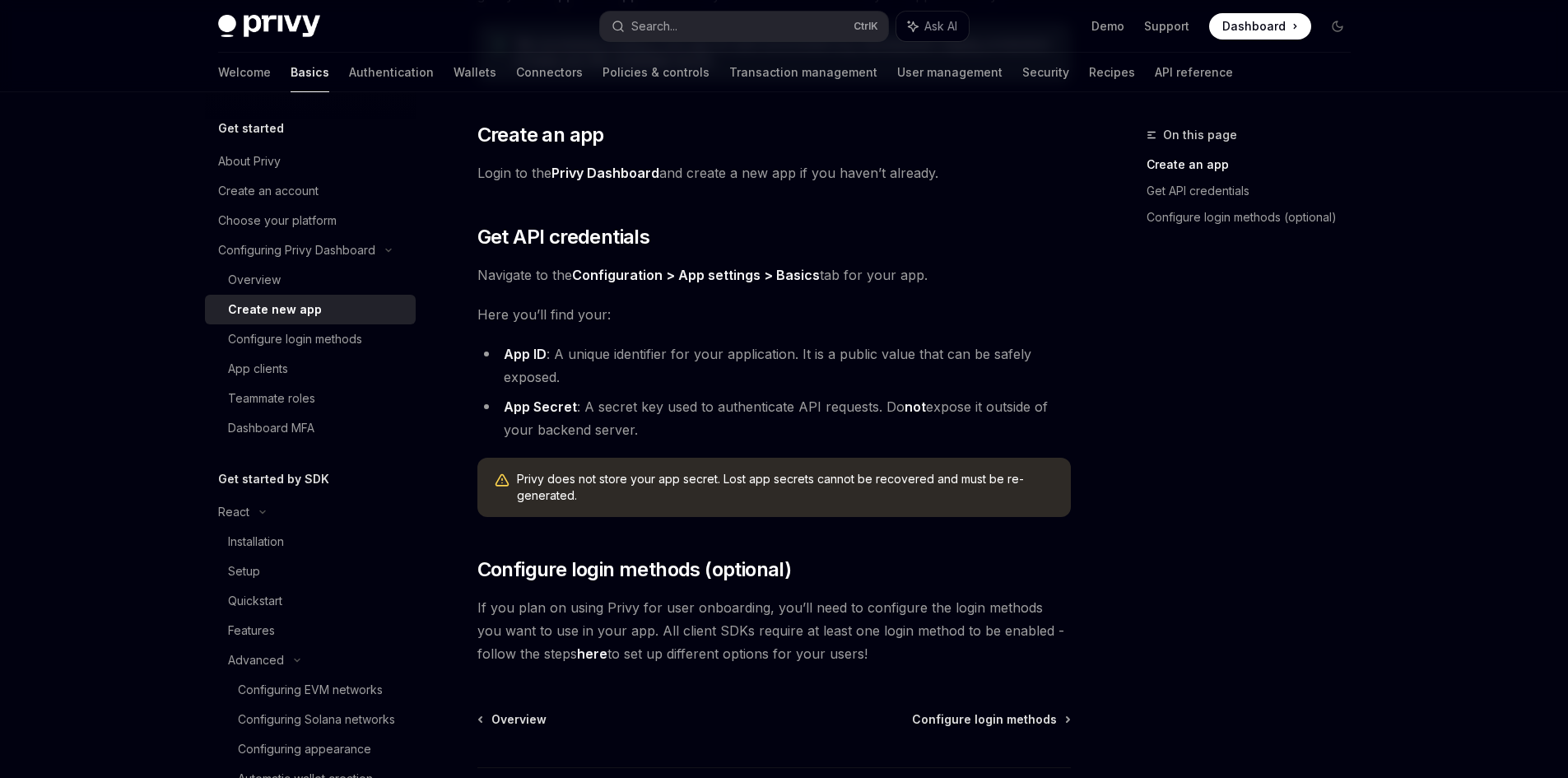
scroll to position [329, 0]
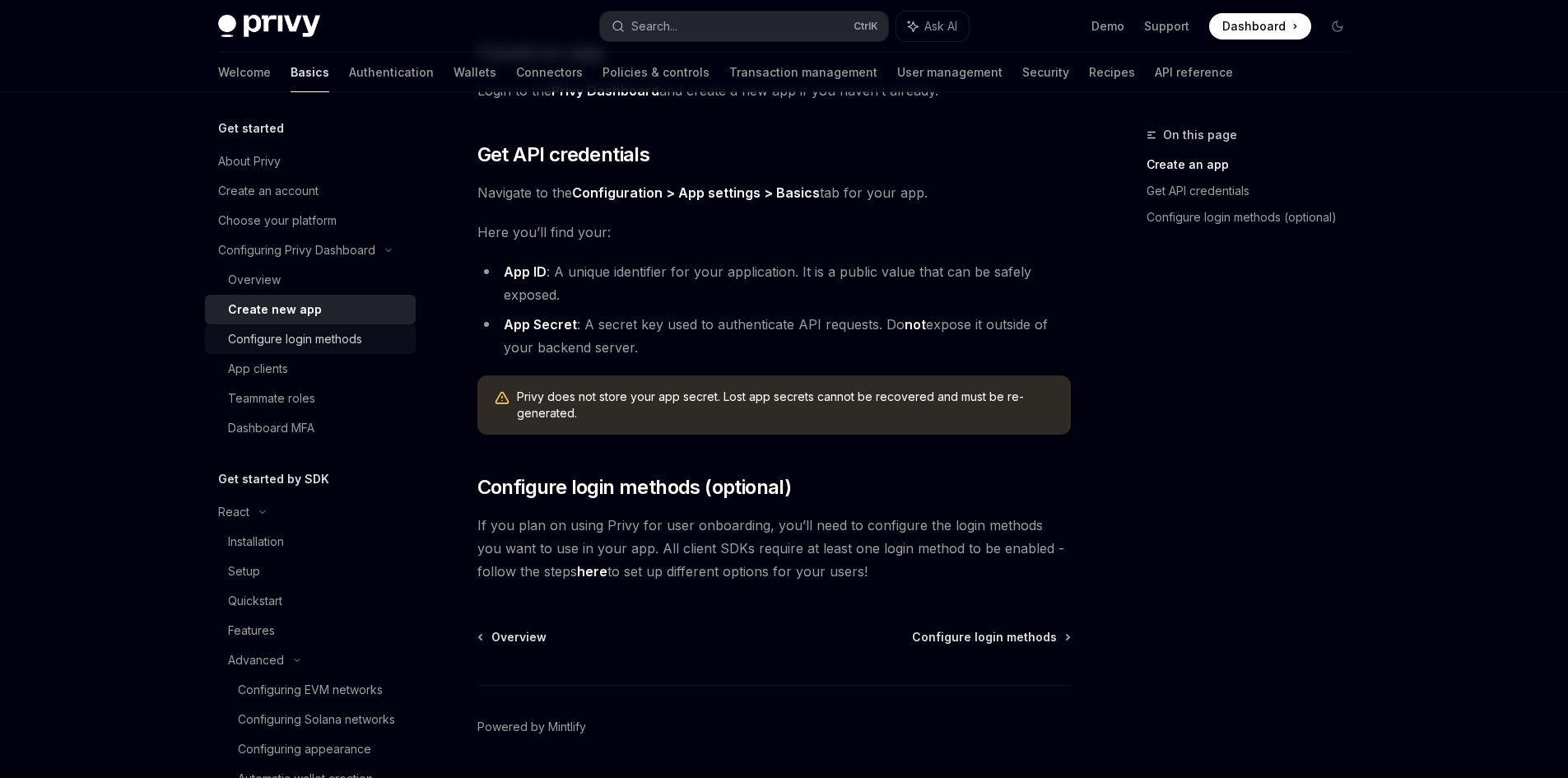
click at [306, 328] on link "Configure login methods" at bounding box center [310, 339] width 210 height 30
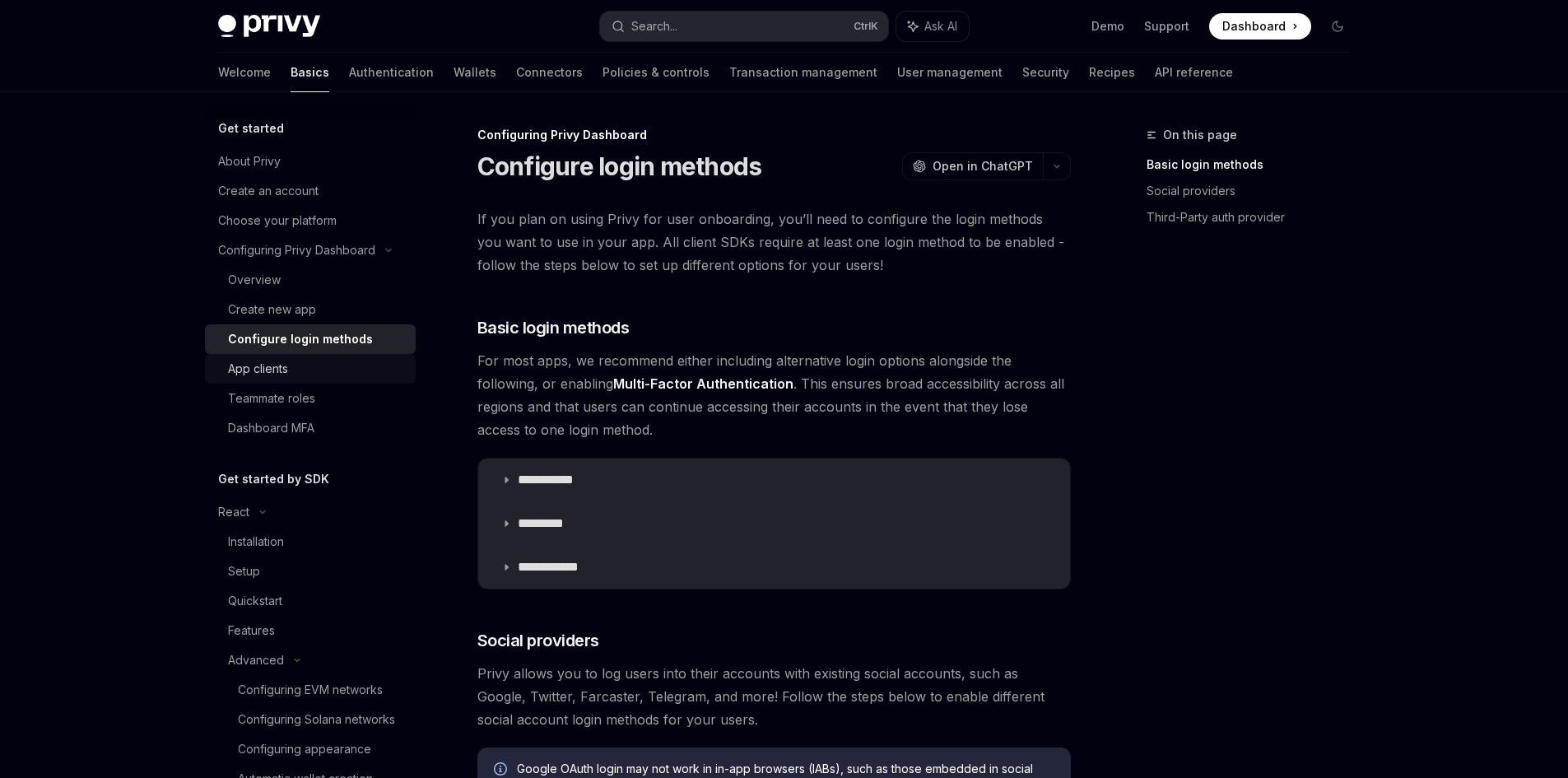
click at [317, 360] on div "App clients" at bounding box center [317, 369] width 178 height 20
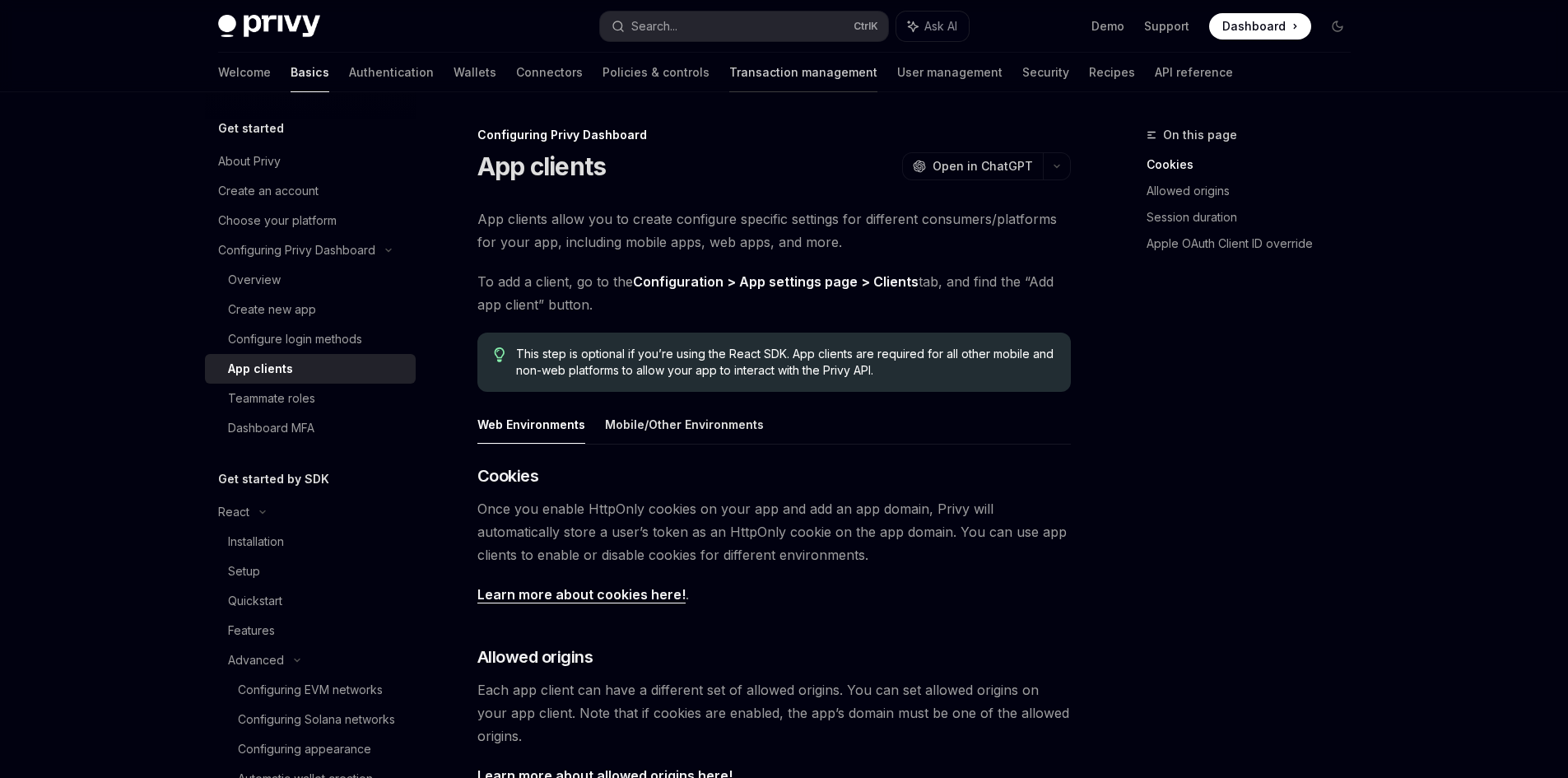
click at [729, 69] on link "Transaction management" at bounding box center [803, 72] width 148 height 40
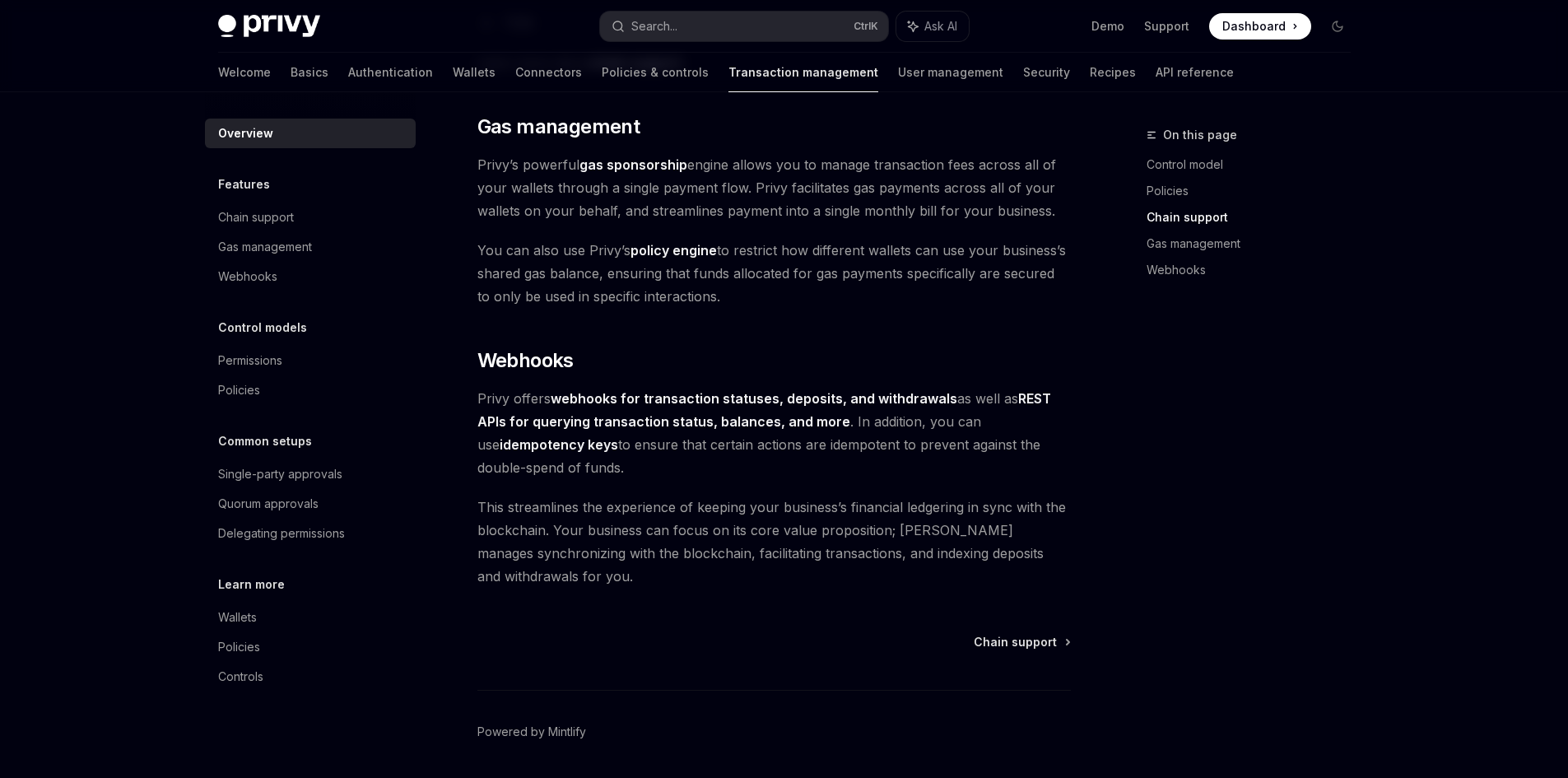
scroll to position [1399, 0]
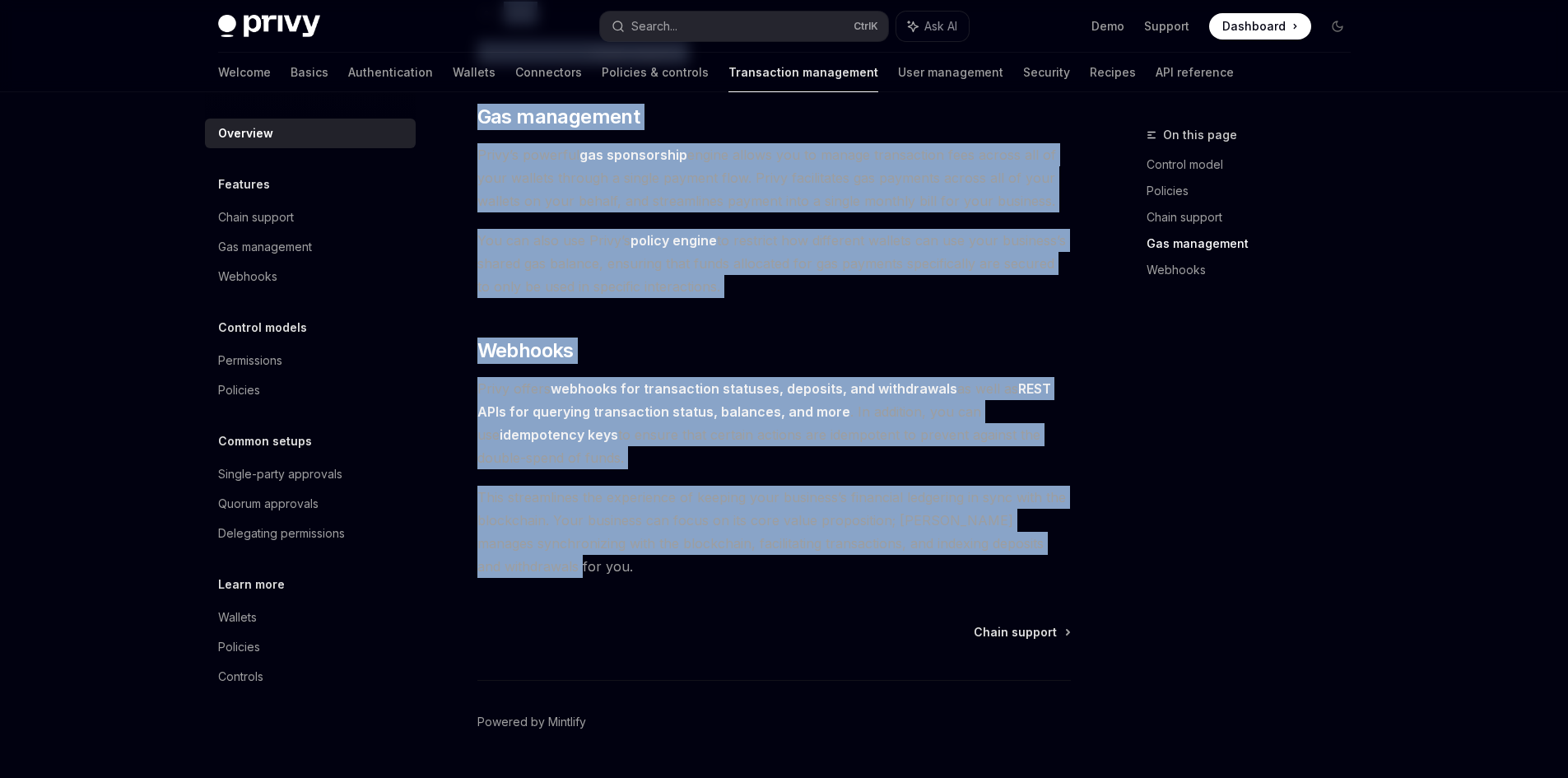
drag, startPoint x: 493, startPoint y: 144, endPoint x: 844, endPoint y: 572, distance: 553.5
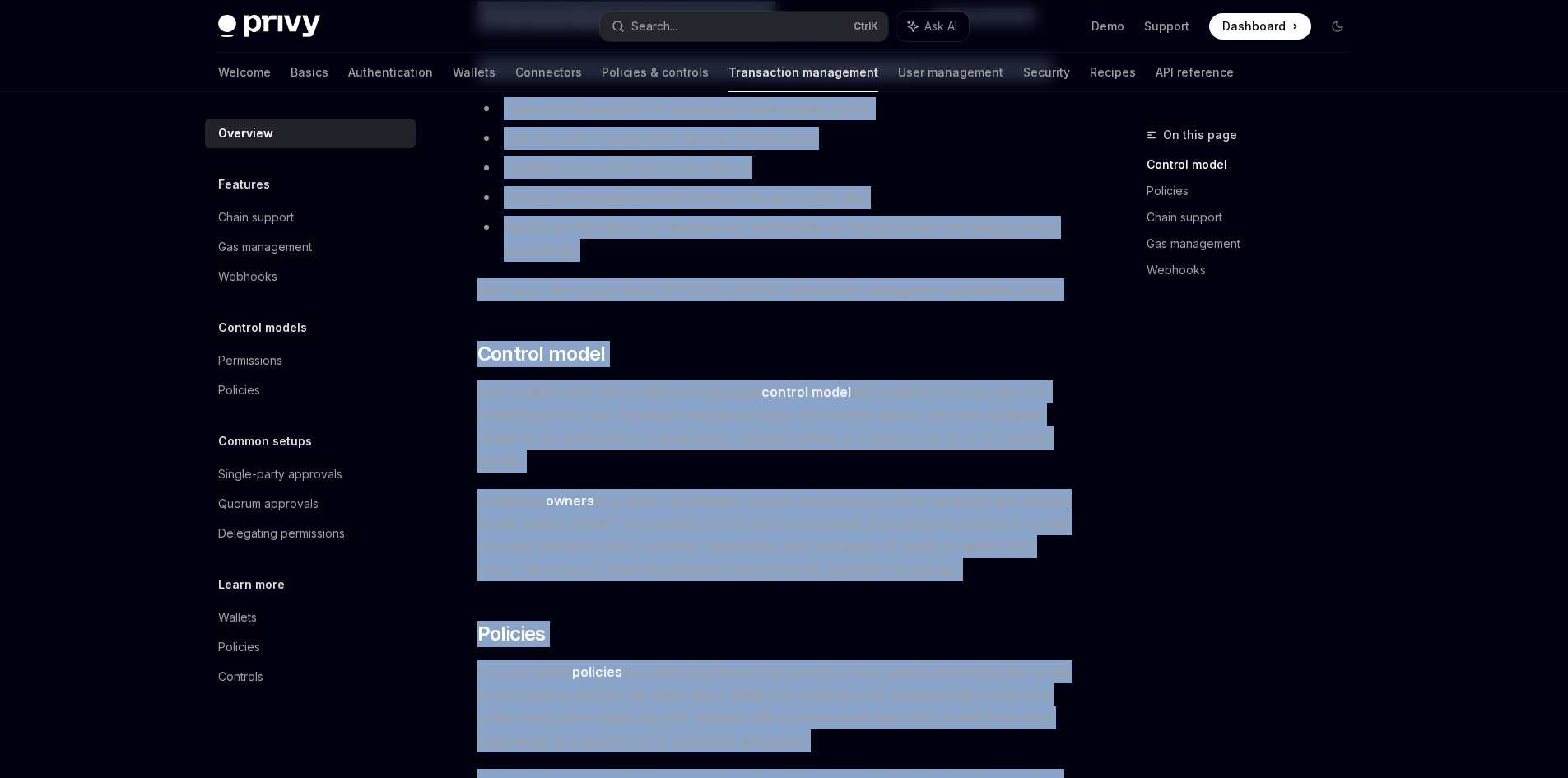
scroll to position [82, 0]
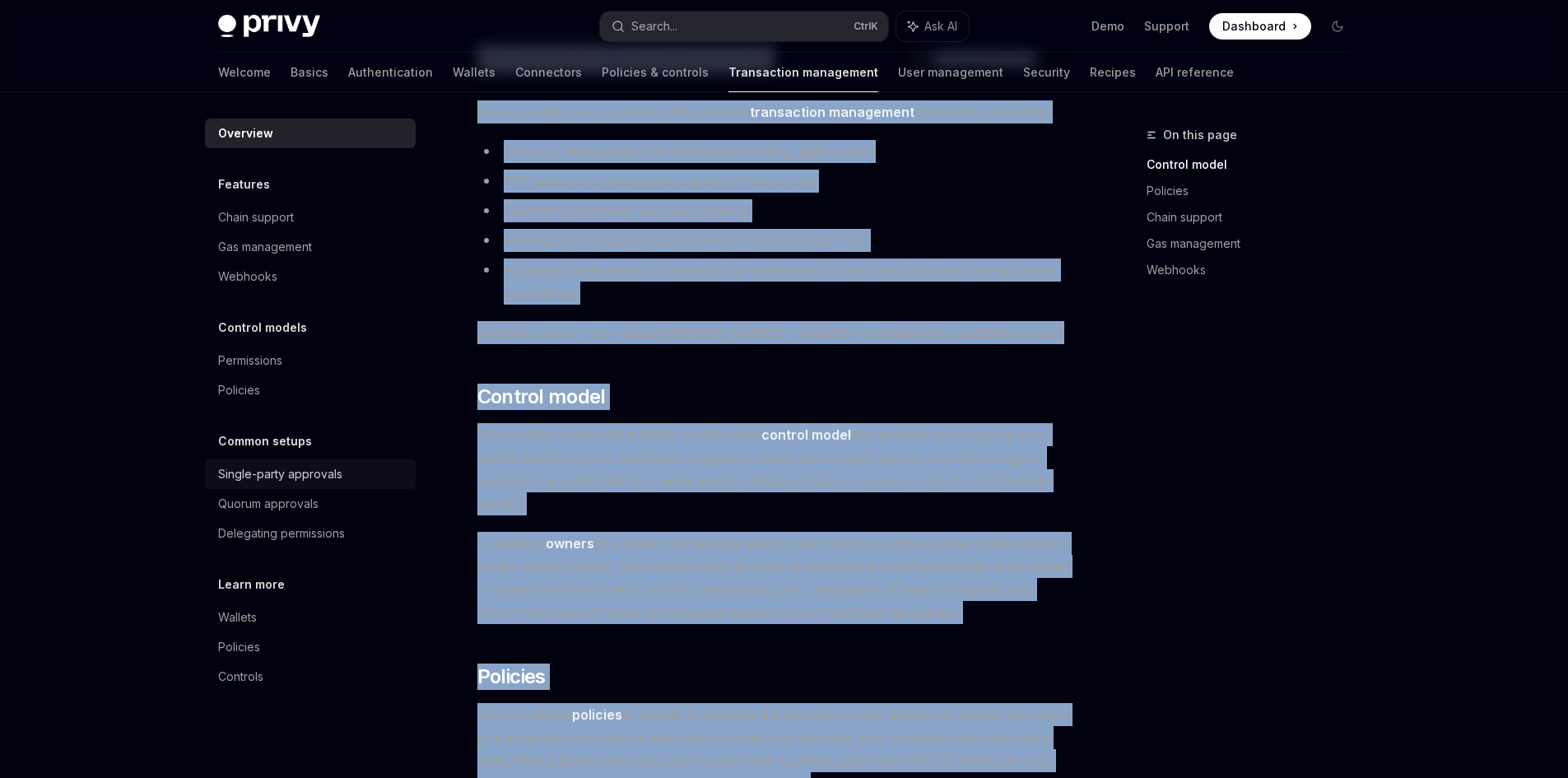
click at [311, 472] on div "Single-party approvals" at bounding box center [280, 474] width 124 height 20
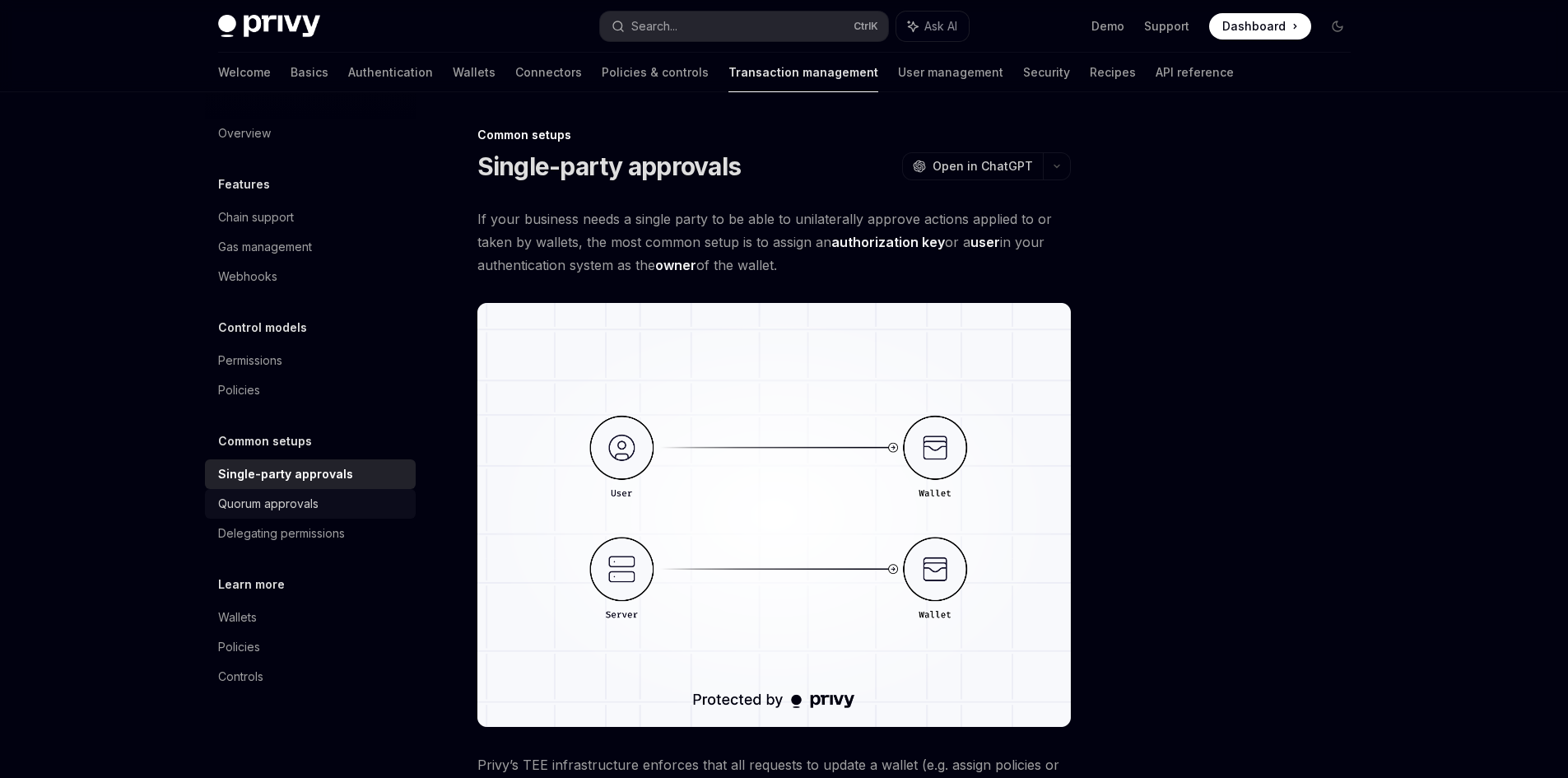
click at [310, 498] on div "Quorum approvals" at bounding box center [268, 504] width 100 height 20
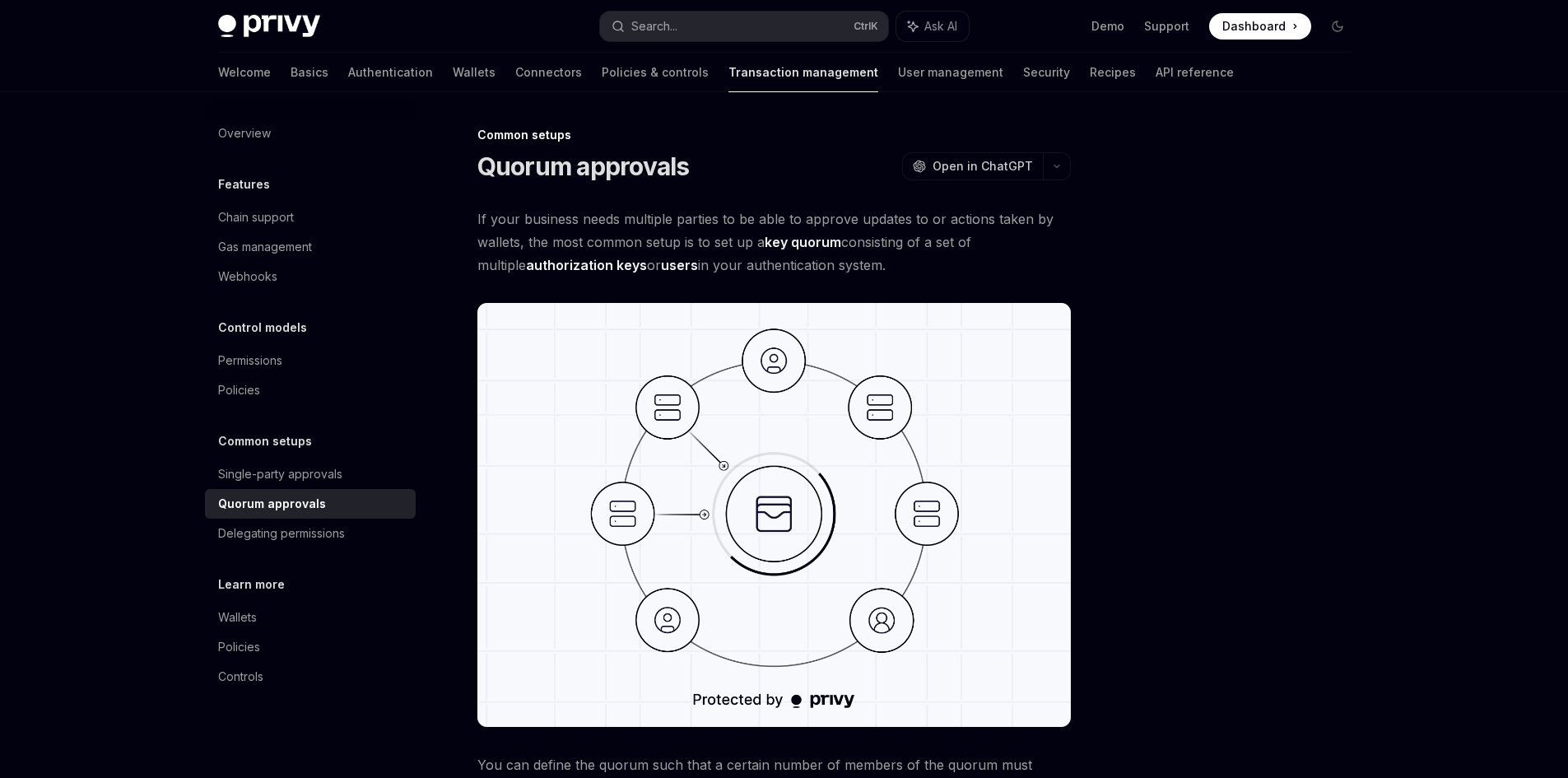
click at [318, 515] on link "Quorum approvals" at bounding box center [310, 504] width 210 height 30
click at [317, 523] on div "Delegating permissions" at bounding box center [282, 533] width 127 height 20
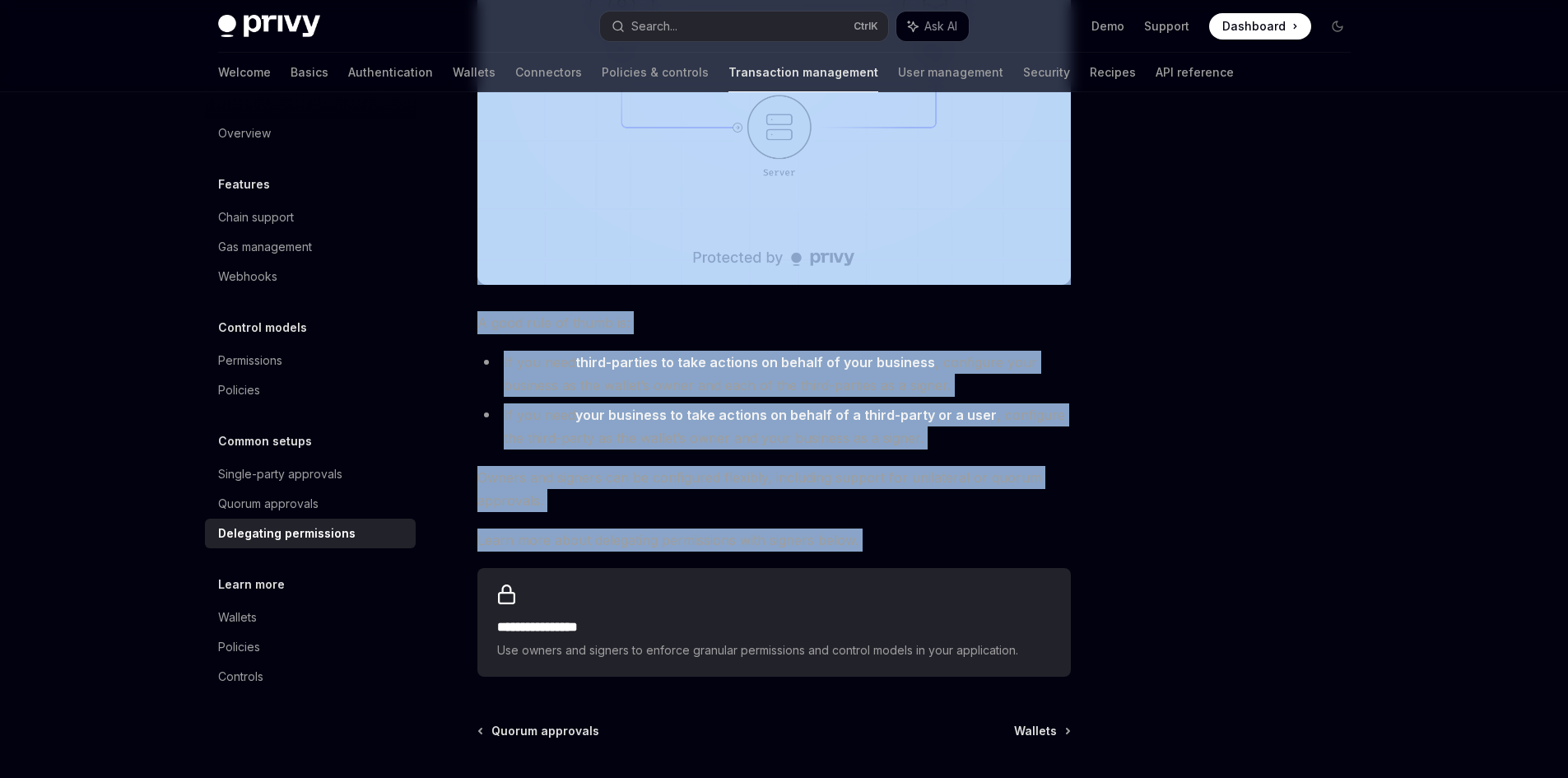
scroll to position [494, 0]
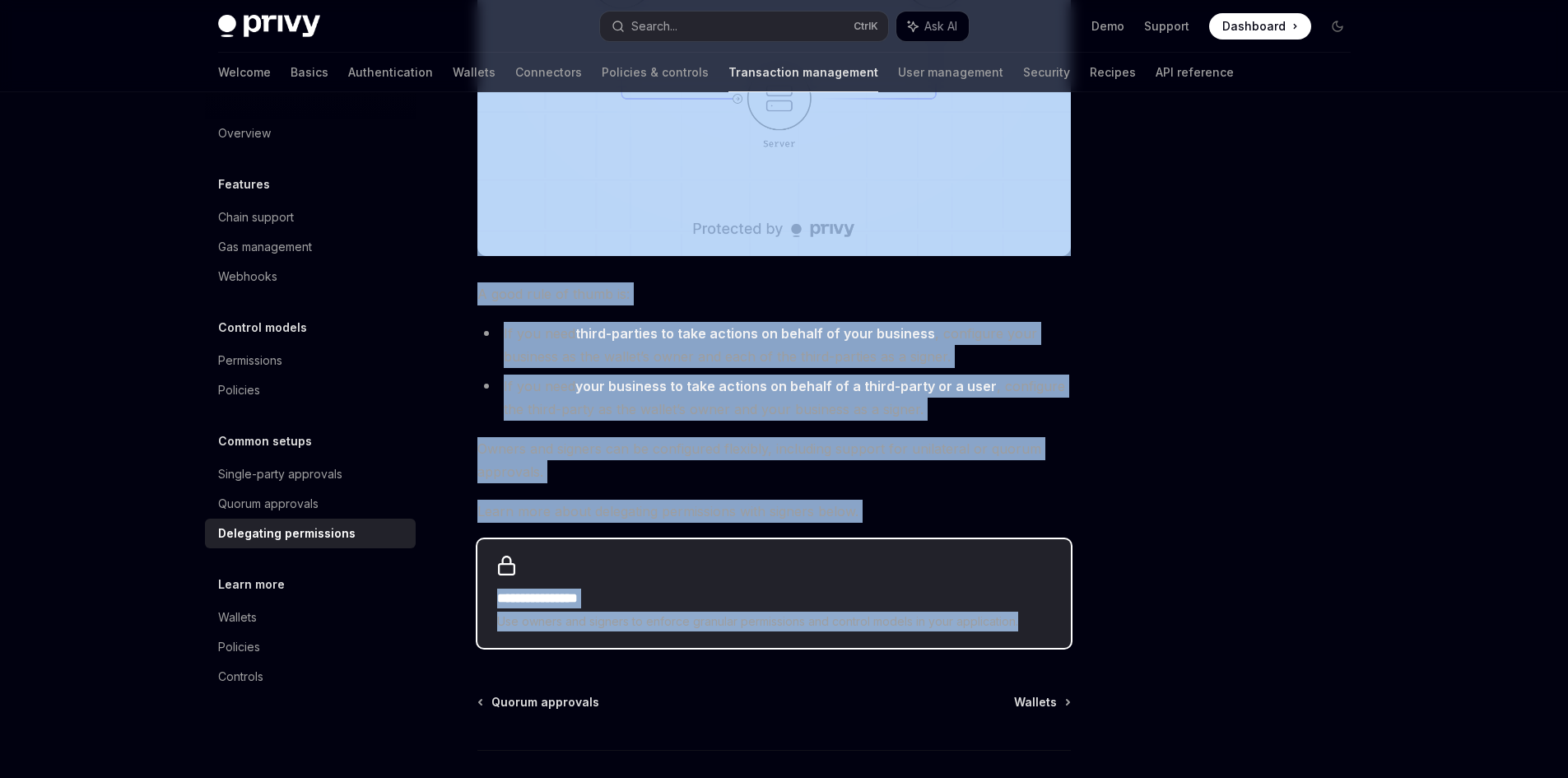
drag, startPoint x: 479, startPoint y: 168, endPoint x: 1054, endPoint y: 629, distance: 737.0
click at [1054, 629] on div "**********" at bounding box center [620, 261] width 909 height 1260
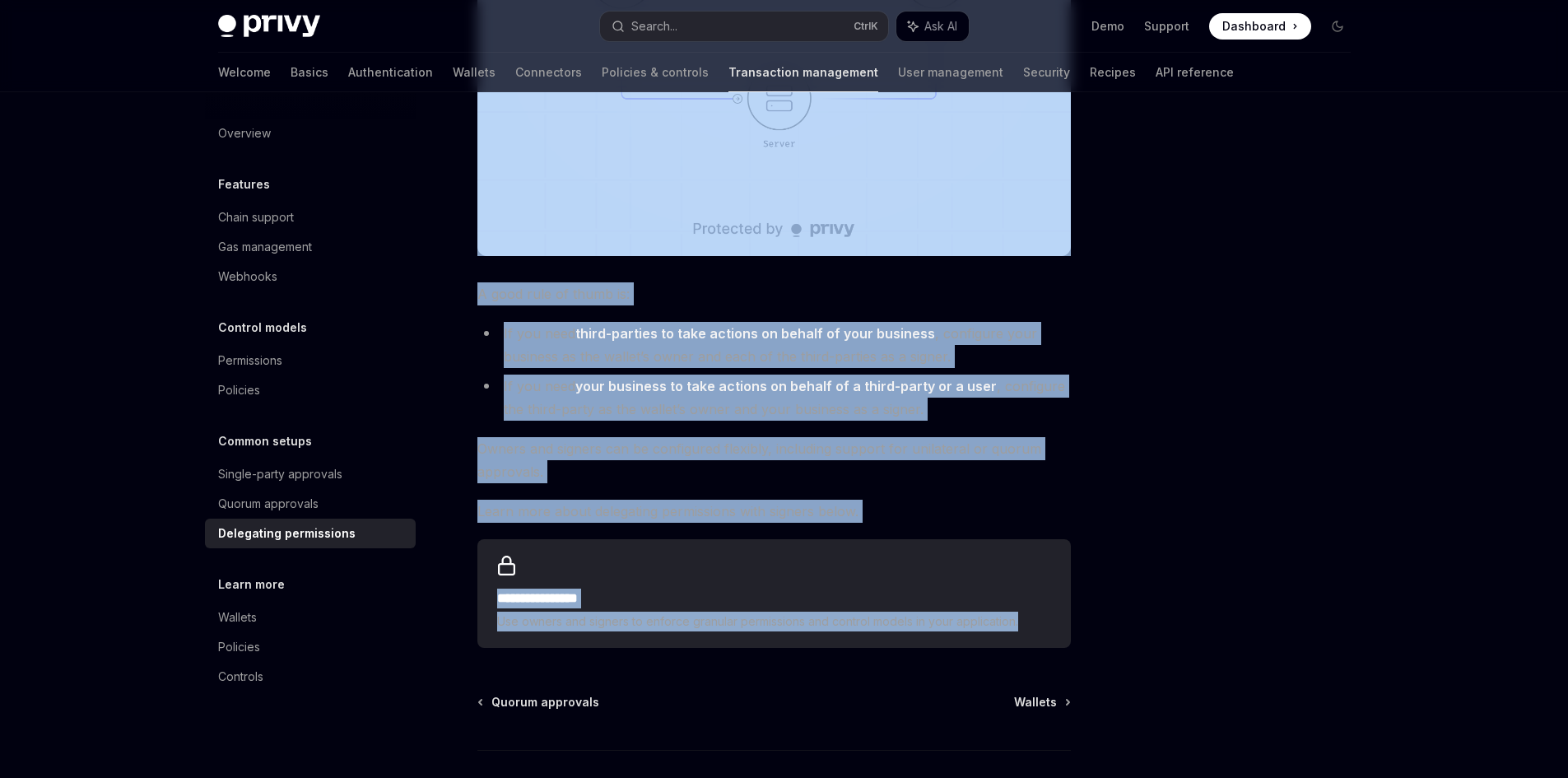
copy div "**********"
click at [295, 507] on div "Quorum approvals" at bounding box center [268, 504] width 100 height 20
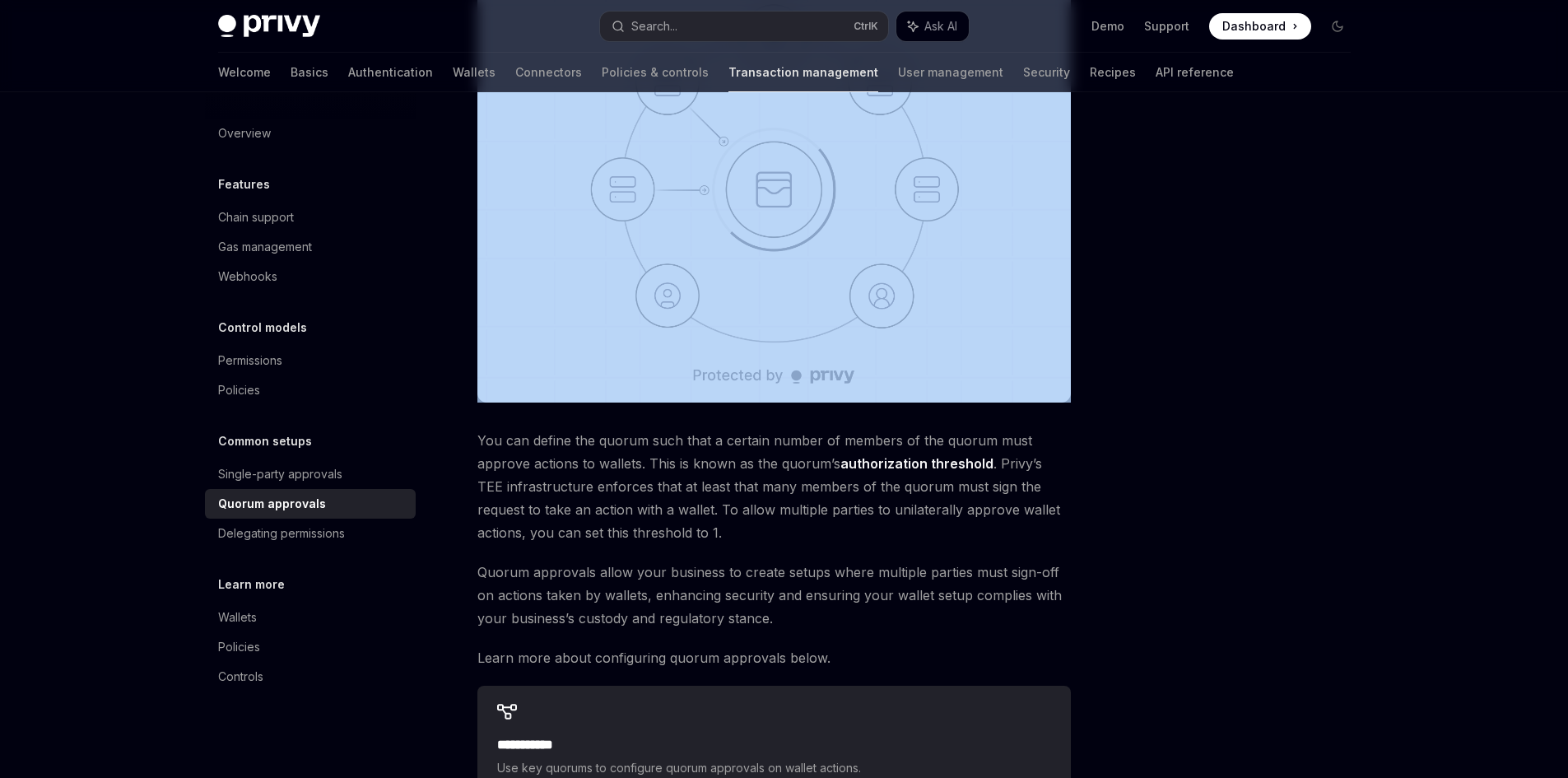
scroll to position [329, 0]
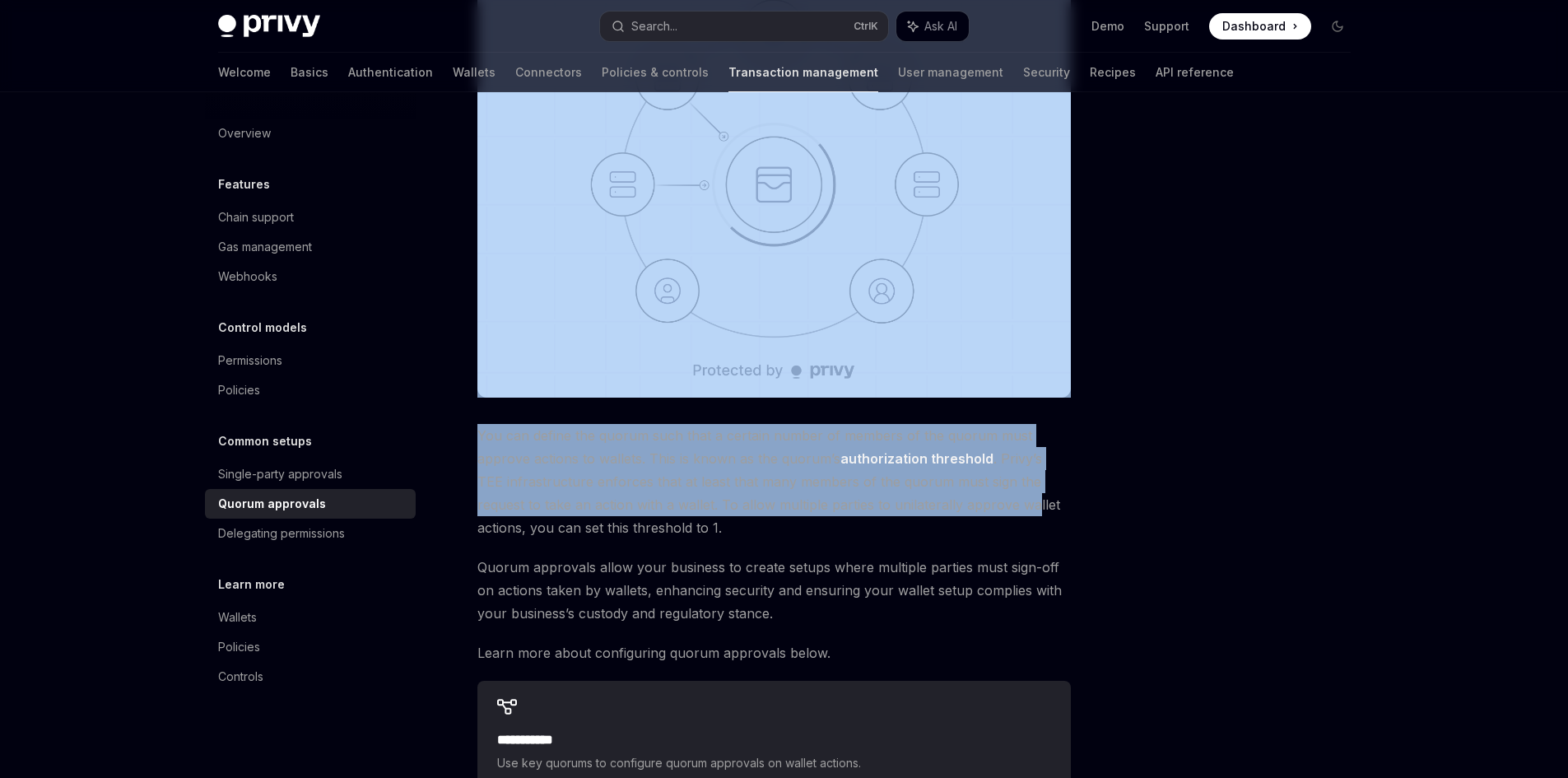
drag, startPoint x: 593, startPoint y: 219, endPoint x: 963, endPoint y: 500, distance: 464.6
click at [963, 500] on div "**********" at bounding box center [620, 414] width 909 height 1237
click at [963, 500] on span "You can define the quorum such that a certain number of members of the quorum m…" at bounding box center [774, 481] width 593 height 115
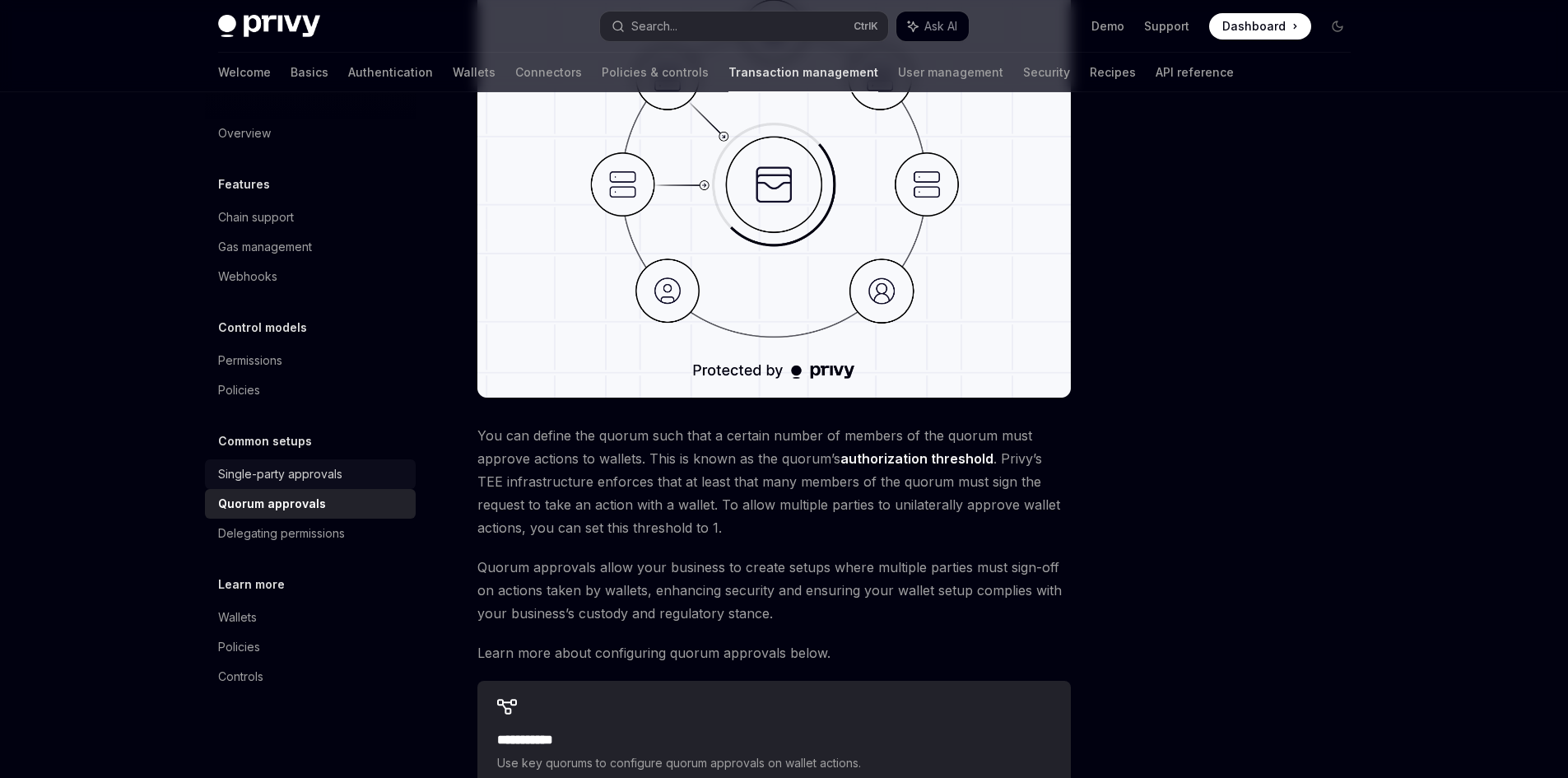
click at [324, 475] on div "Single-party approvals" at bounding box center [280, 474] width 124 height 20
type textarea "*"
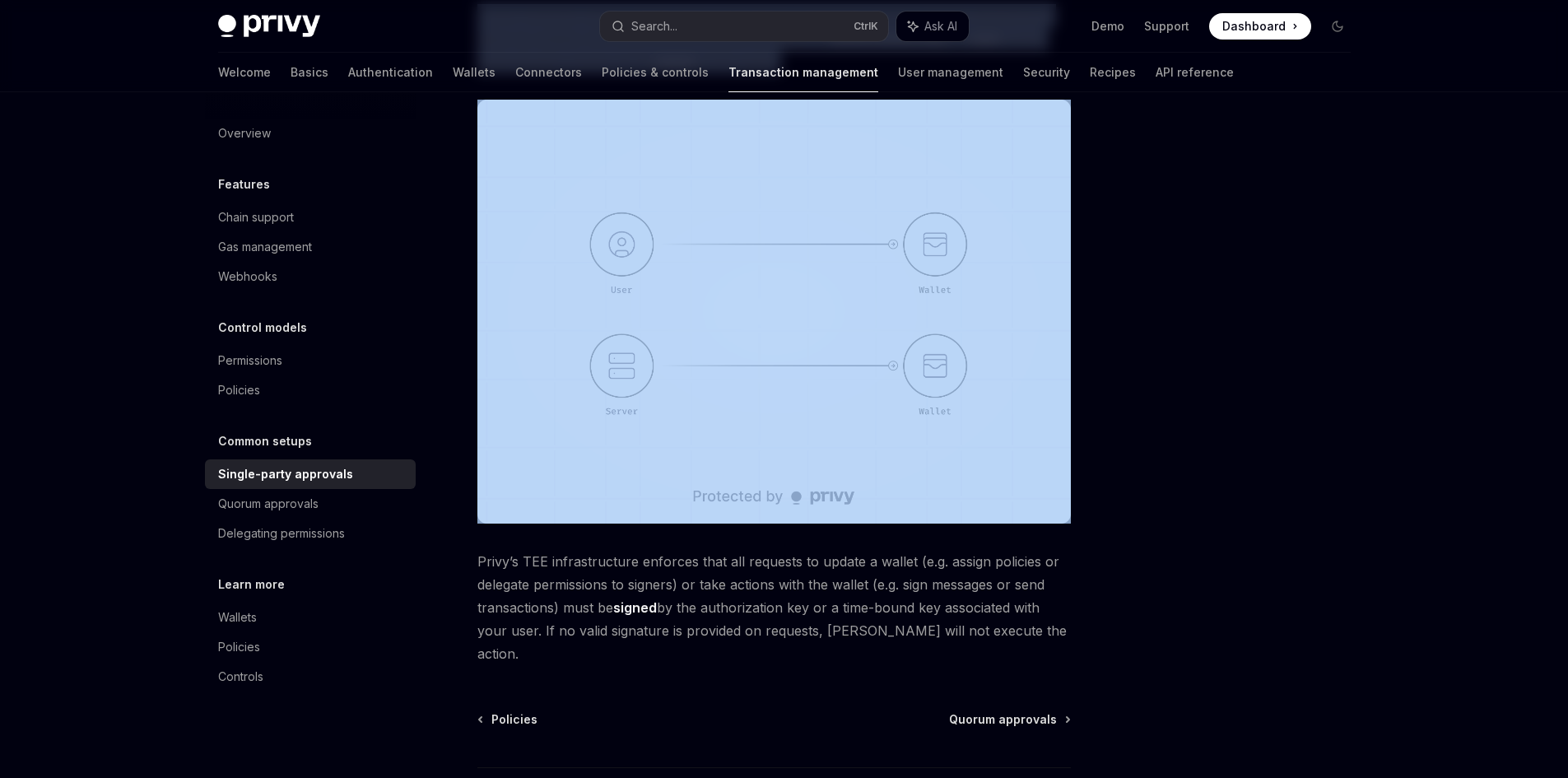
scroll to position [312, 0]
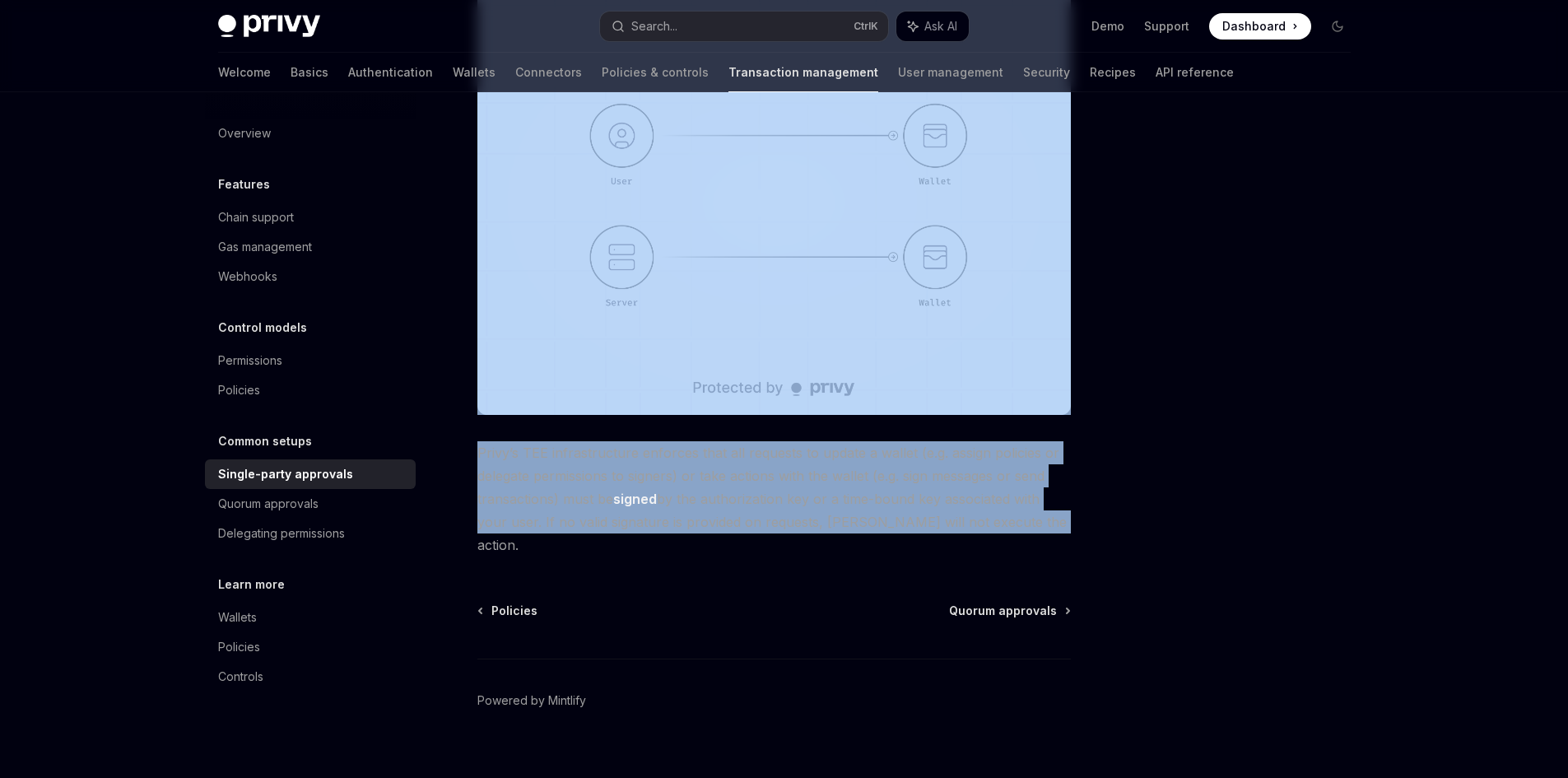
drag, startPoint x: 468, startPoint y: 159, endPoint x: 1043, endPoint y: 526, distance: 682.1
click at [1043, 526] on div "Common setups Single-party approvals OpenAI Open in ChatGPT OpenAI Open in Chat…" at bounding box center [620, 307] width 909 height 987
copy div "Single-party approvals OpenAI Open in ChatGPT OpenAI Open in ChatGPT If your bu…"
